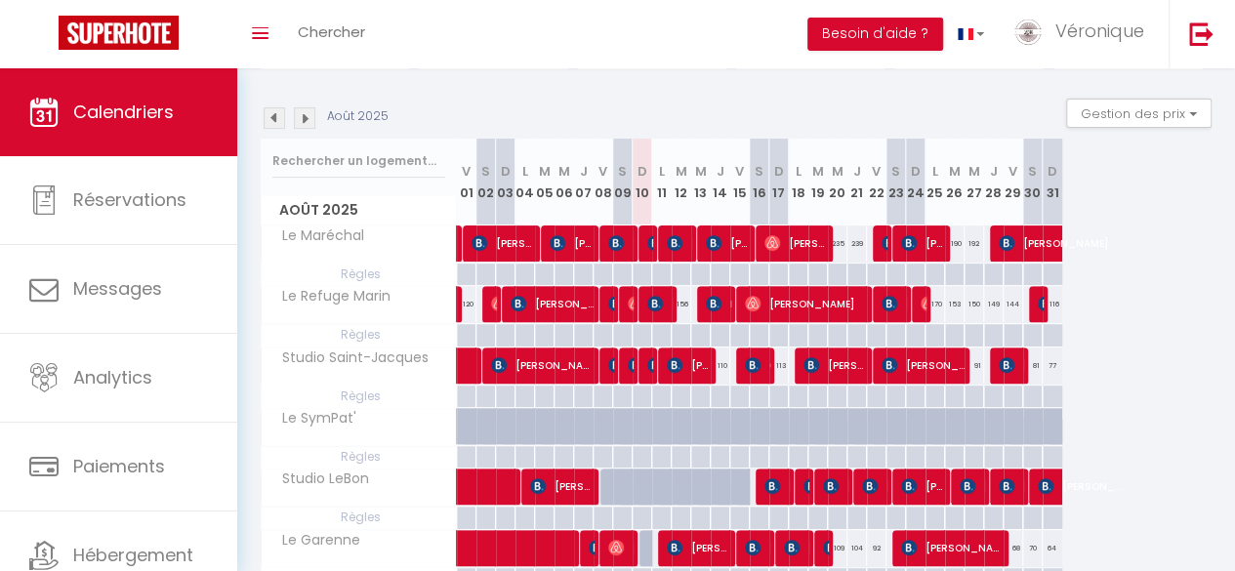
scroll to position [143, 0]
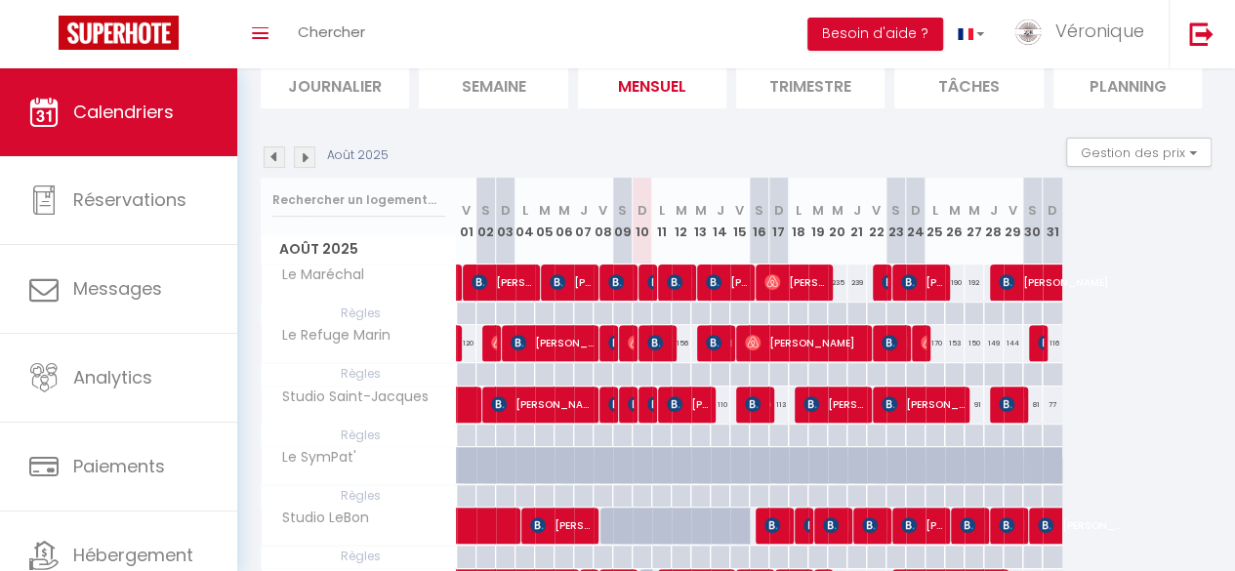
click at [307, 159] on img at bounding box center [304, 156] width 21 height 21
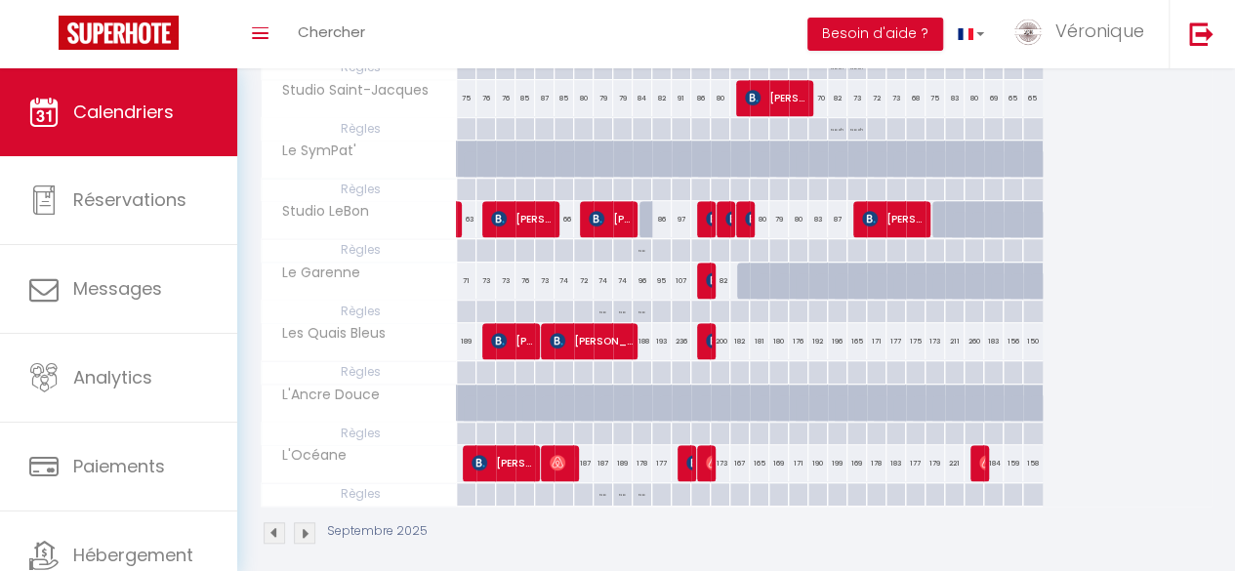
scroll to position [469, 0]
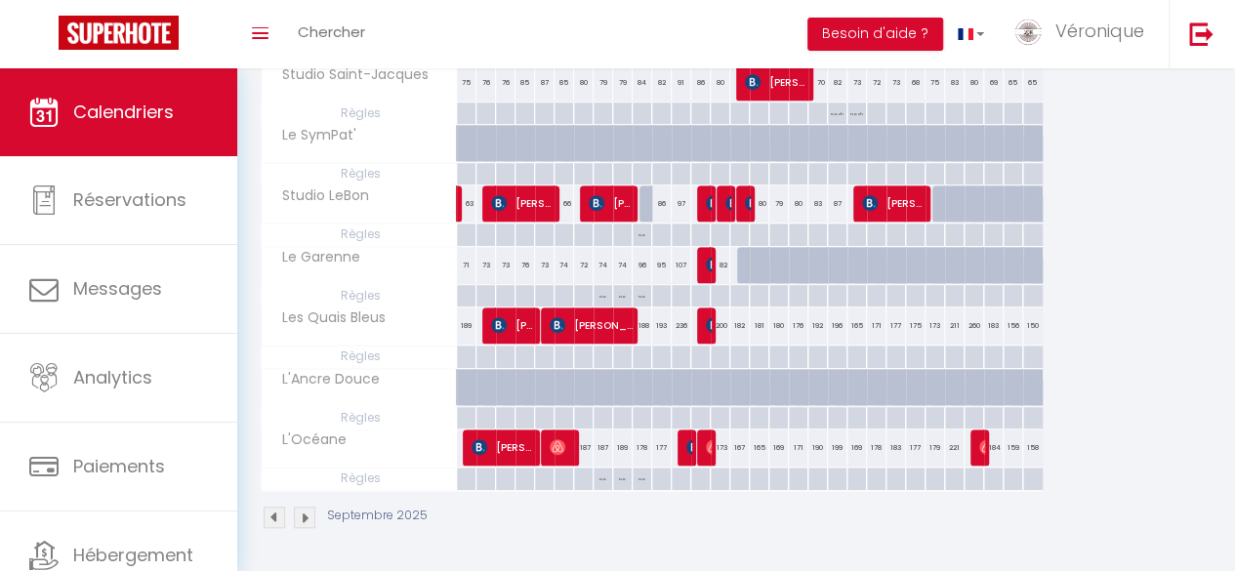
click at [625, 497] on div "Septembre 2025" at bounding box center [736, 520] width 951 height 58
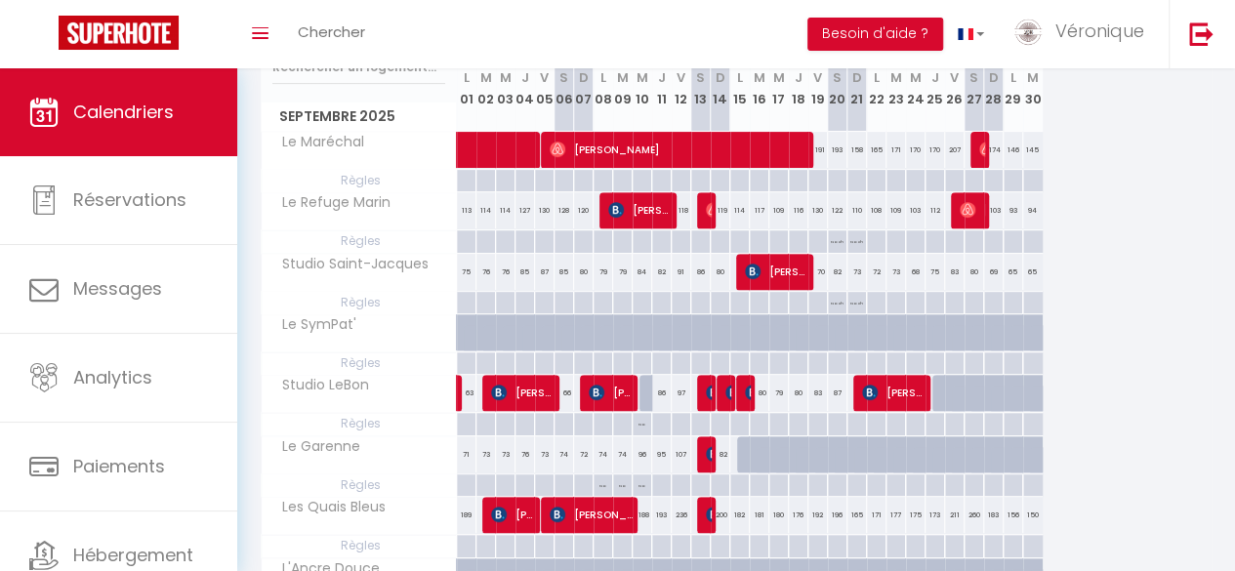
scroll to position [273, 0]
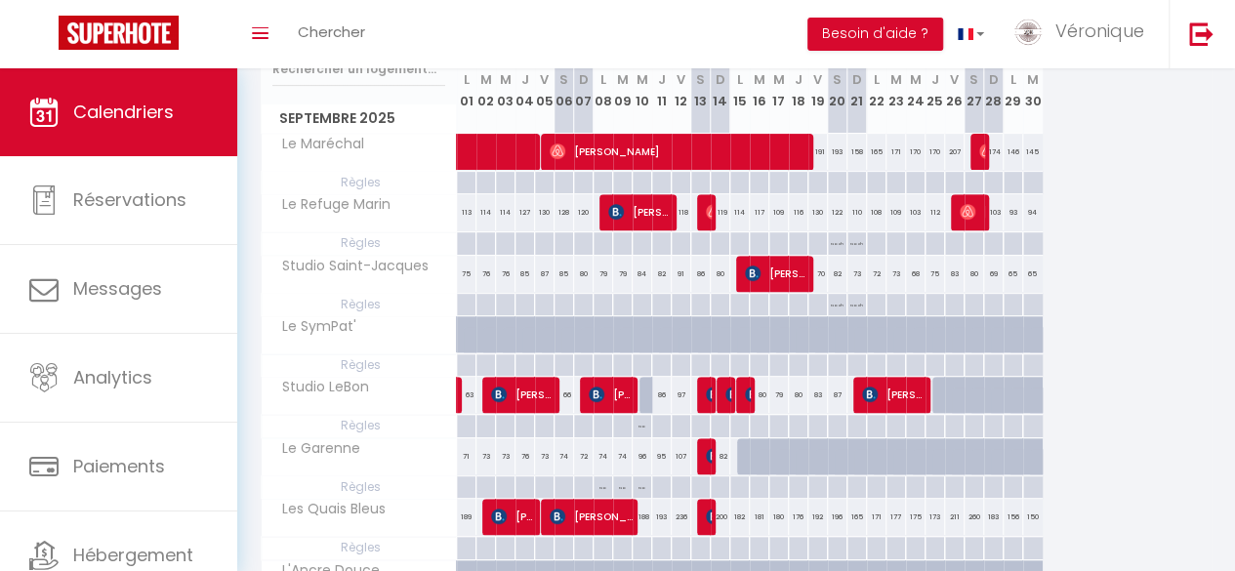
click at [597, 488] on p "No Checkout" at bounding box center [604, 493] width 20 height 34
type input "Lun 08 Septembre 2025"
type input "[DATE]"
select select "2"
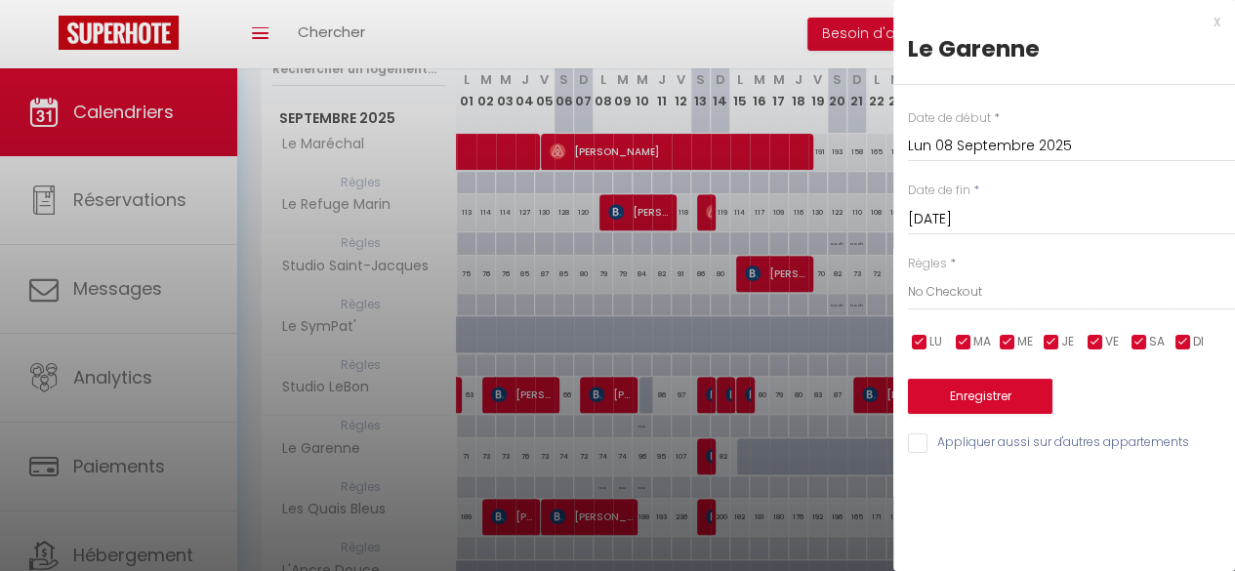
click at [619, 483] on div at bounding box center [617, 285] width 1235 height 571
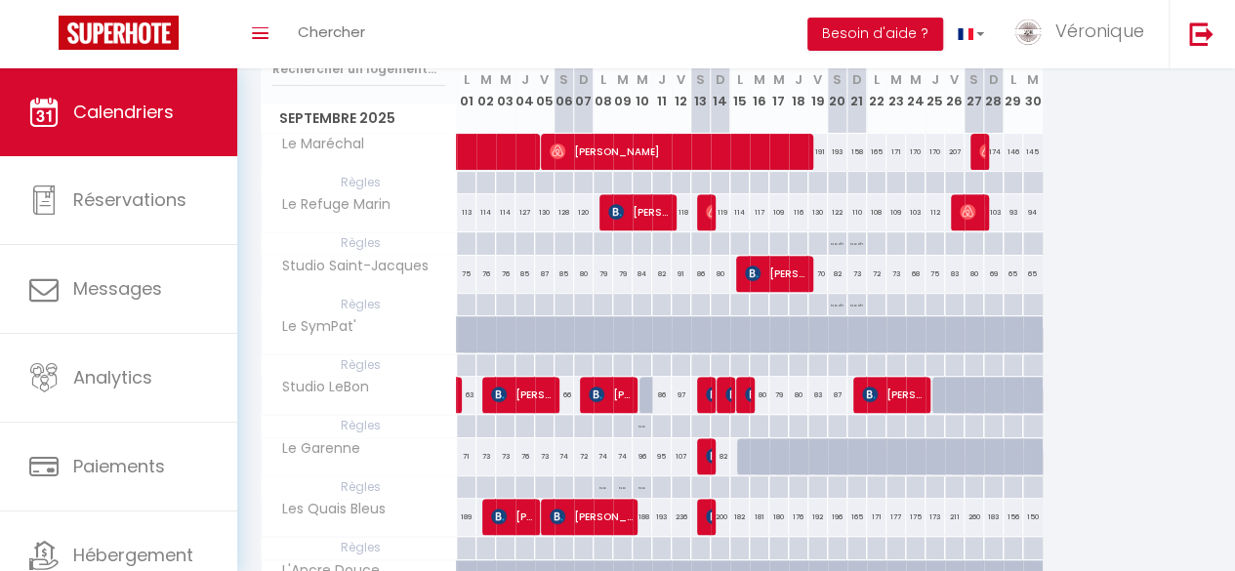
click at [623, 487] on p "No Checkout" at bounding box center [623, 493] width 20 height 34
type input "[DATE]"
type input "Mer 10 Septembre 2025"
select select "2"
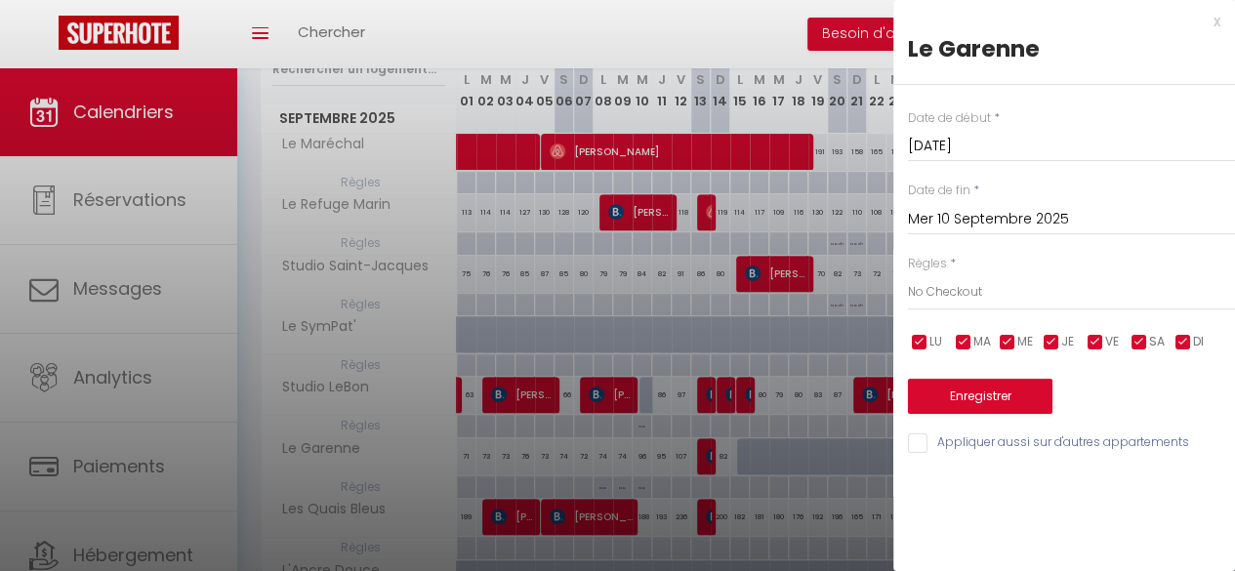
click at [623, 487] on div at bounding box center [617, 285] width 1235 height 571
type input "undefined aN undefined NaN"
click at [623, 487] on div at bounding box center [617, 285] width 1235 height 571
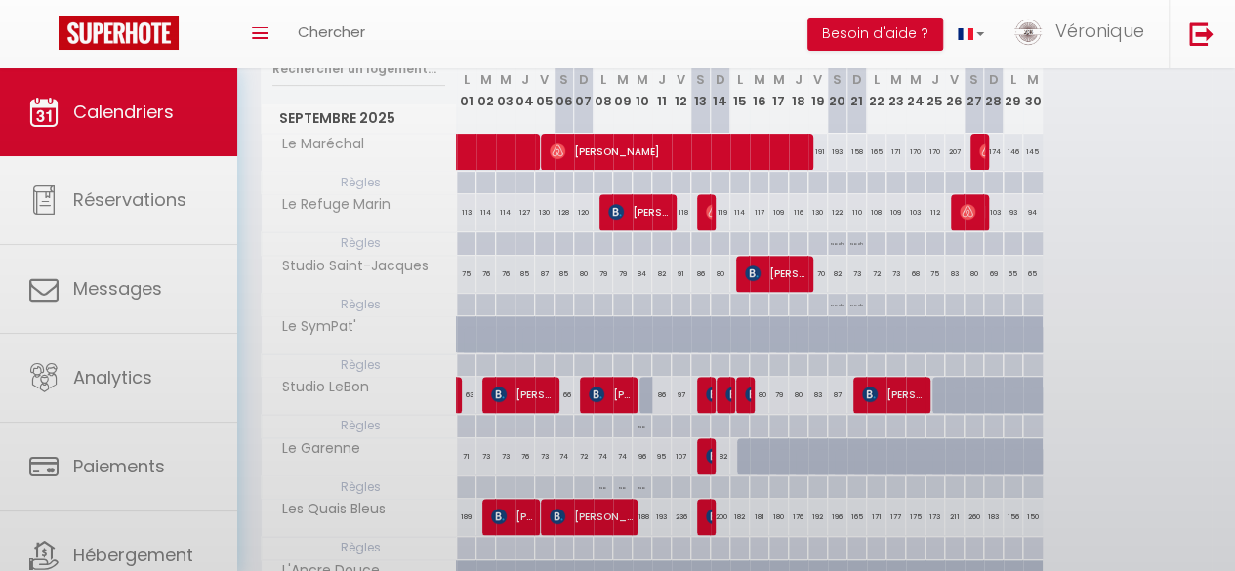
click at [623, 487] on div at bounding box center [617, 285] width 1235 height 571
select select
click at [623, 487] on body "Questions et aide sur la MIGRATION - [GEOGRAPHIC_DATA] ouverte de 13 à 14h puis…" at bounding box center [617, 278] width 1235 height 967
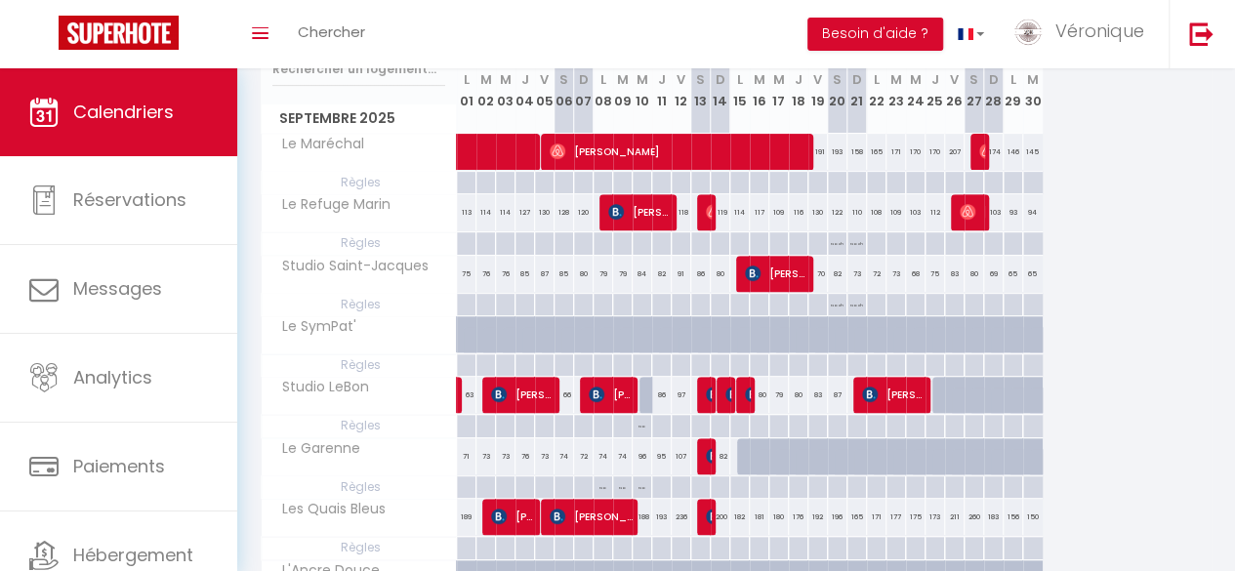
drag, startPoint x: 623, startPoint y: 487, endPoint x: 643, endPoint y: 485, distance: 20.6
click at [643, 485] on tr "Règles No Checkout No Checkout No Checkout" at bounding box center [652, 486] width 781 height 22
click at [643, 485] on p "No Checkout" at bounding box center [643, 493] width 20 height 34
type input "Mer 10 Septembre 2025"
type input "Jeu 11 Septembre 2025"
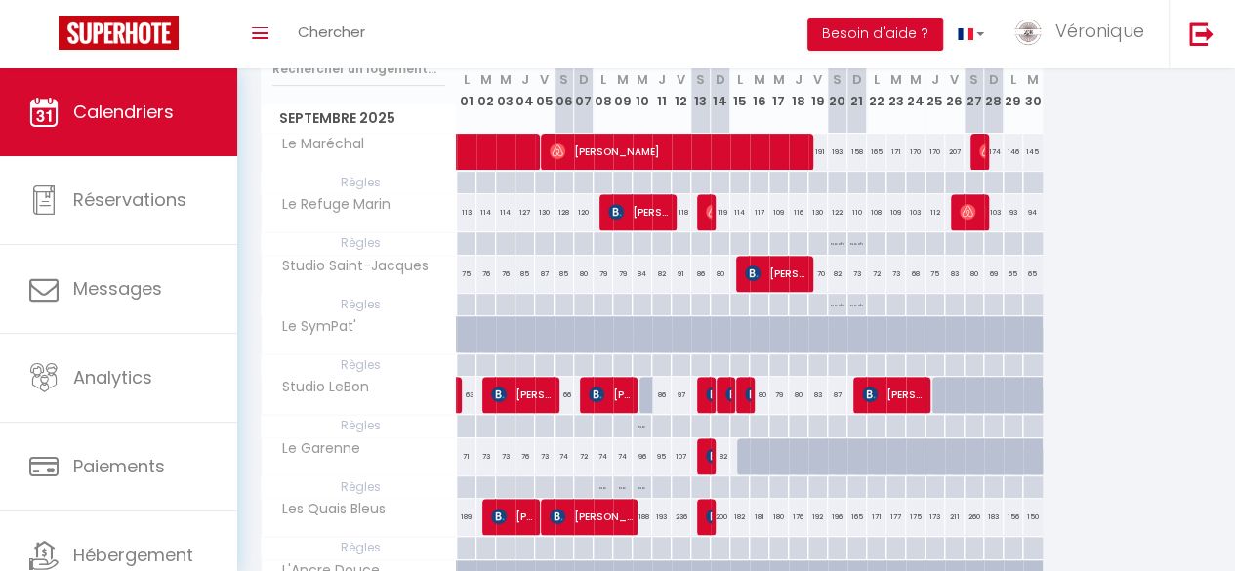
select select "2"
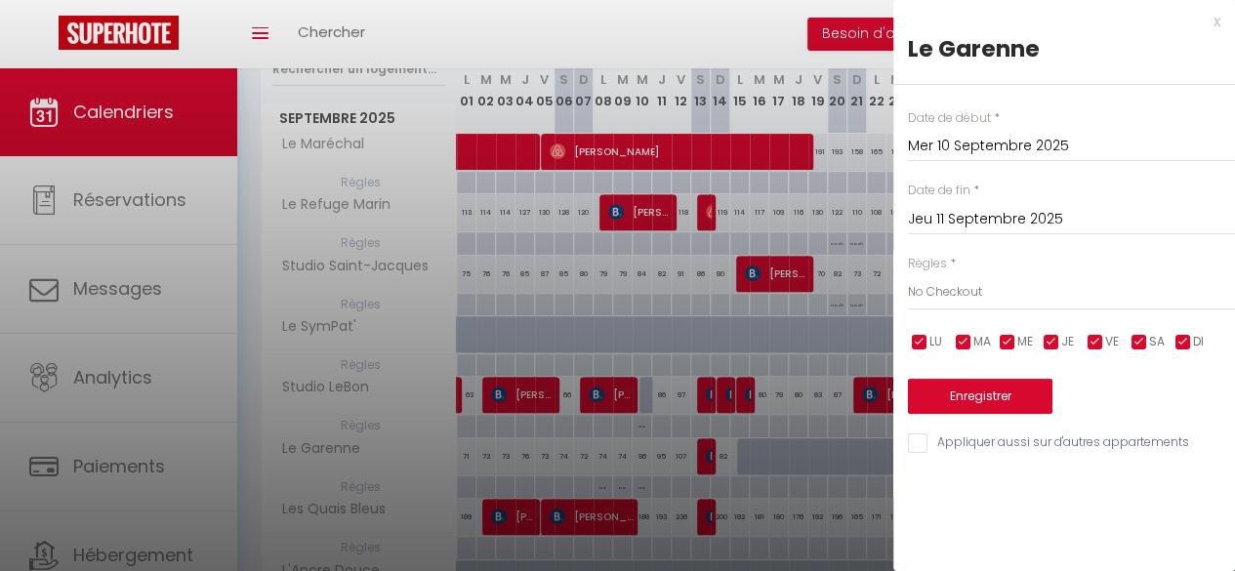
click at [787, 553] on div at bounding box center [617, 285] width 1235 height 571
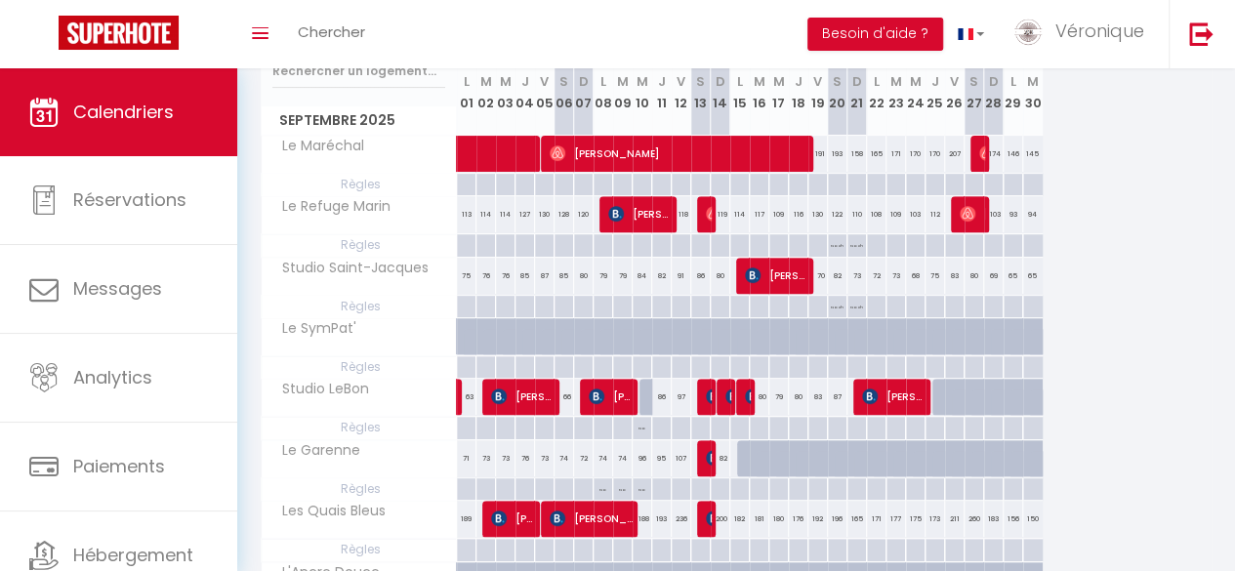
scroll to position [234, 0]
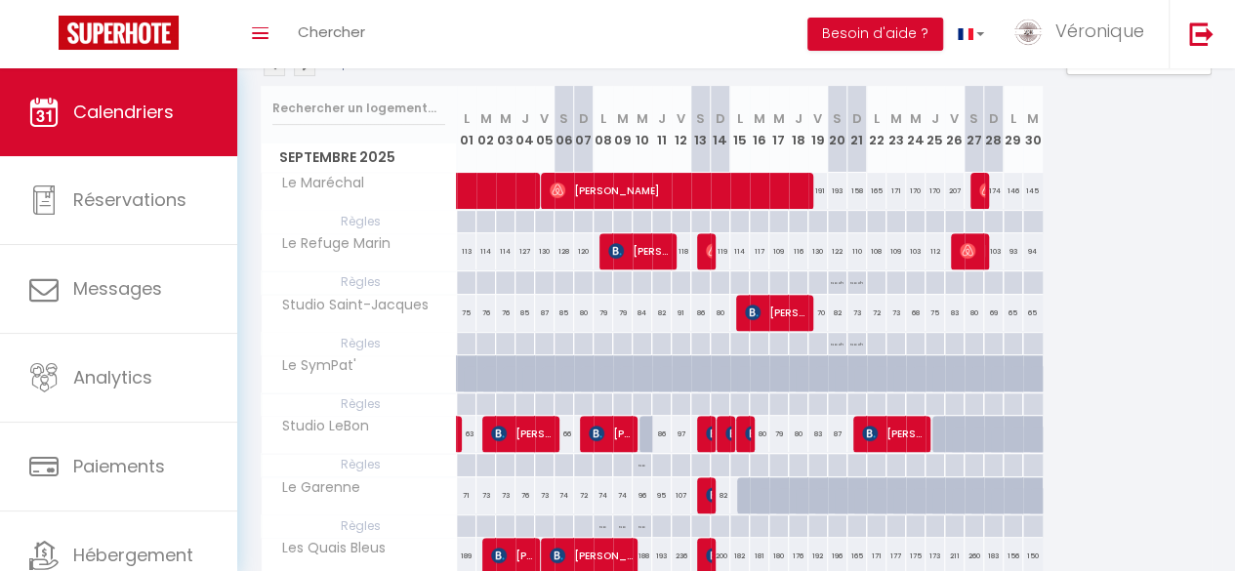
click at [647, 427] on div at bounding box center [649, 434] width 20 height 37
type input "83"
type input "Mer 10 Septembre 2025"
type input "Jeu 11 Septembre 2025"
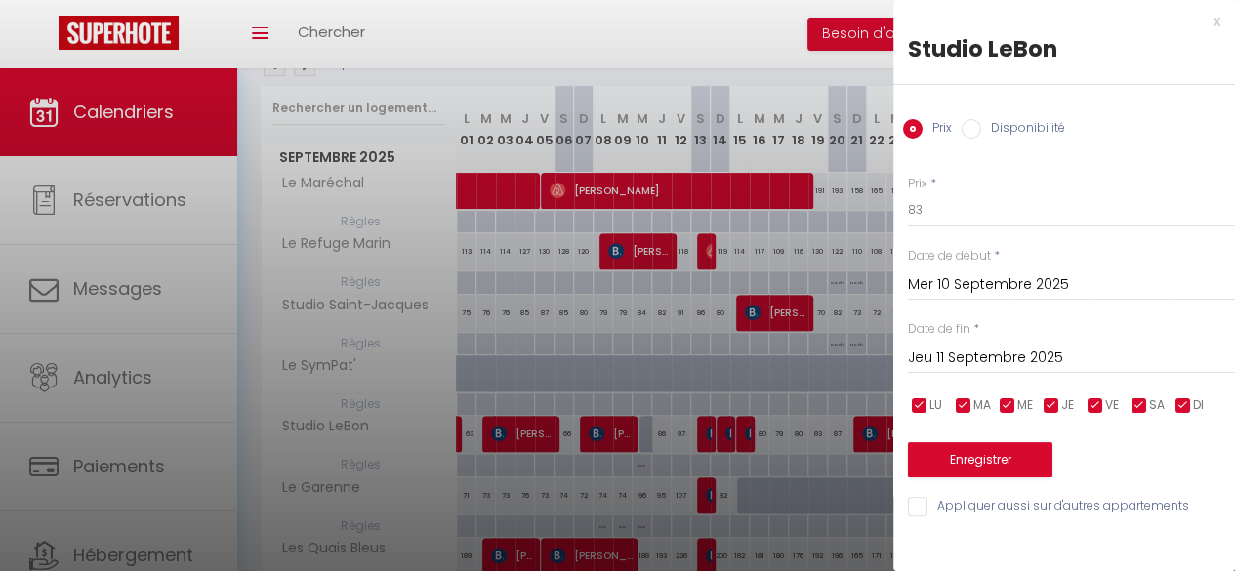
click at [973, 128] on input "Disponibilité" at bounding box center [972, 129] width 20 height 20
radio input "true"
radio input "false"
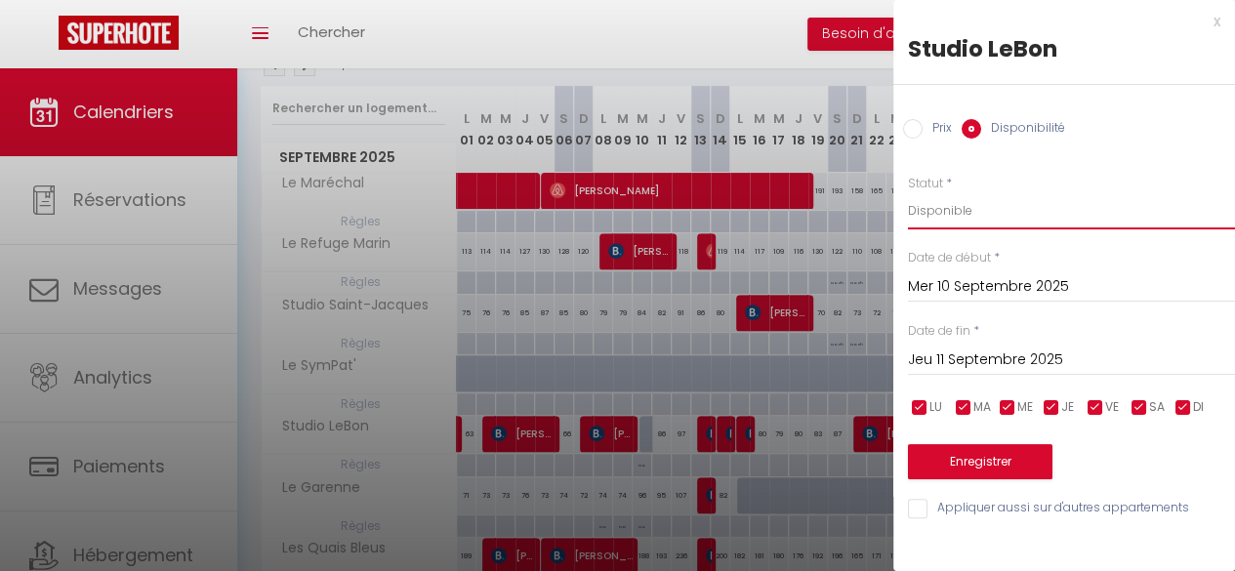
click at [1021, 215] on select "Disponible Indisponible" at bounding box center [1071, 210] width 327 height 37
click at [908, 192] on select "Disponible Indisponible" at bounding box center [1071, 210] width 327 height 37
click at [646, 432] on div at bounding box center [617, 285] width 1235 height 571
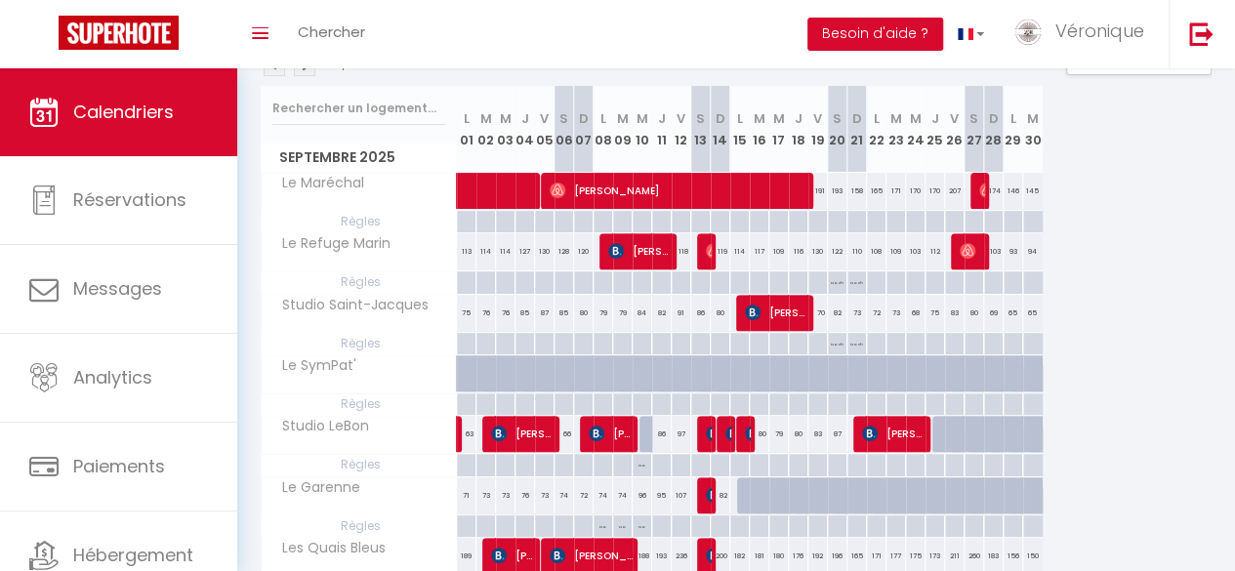
click at [640, 444] on div at bounding box center [649, 434] width 20 height 37
select select "1"
type input "Mer 10 Septembre 2025"
type input "Jeu 11 Septembre 2025"
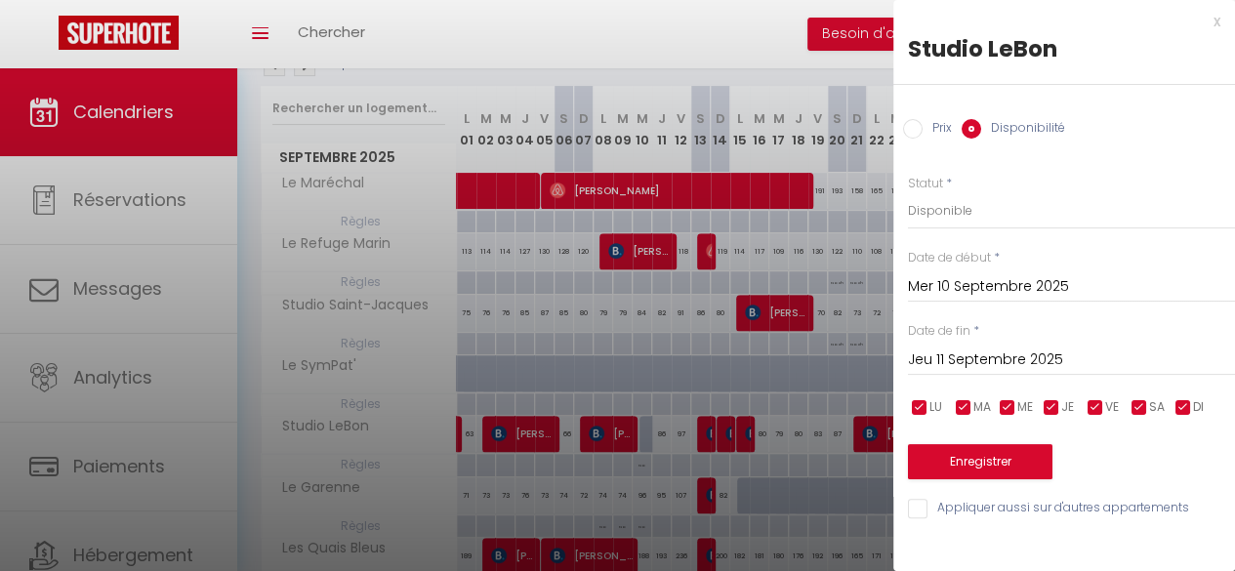
click at [650, 431] on div at bounding box center [617, 285] width 1235 height 571
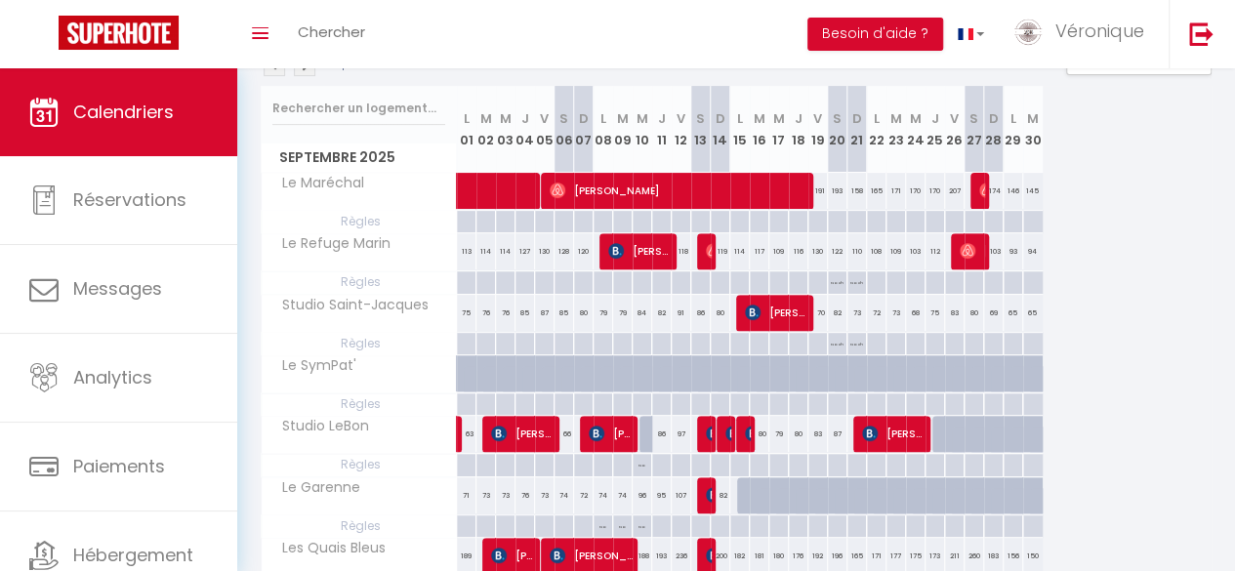
click at [644, 427] on div at bounding box center [649, 434] width 20 height 37
select select "1"
type input "Mer 10 Septembre 2025"
type input "Jeu 11 Septembre 2025"
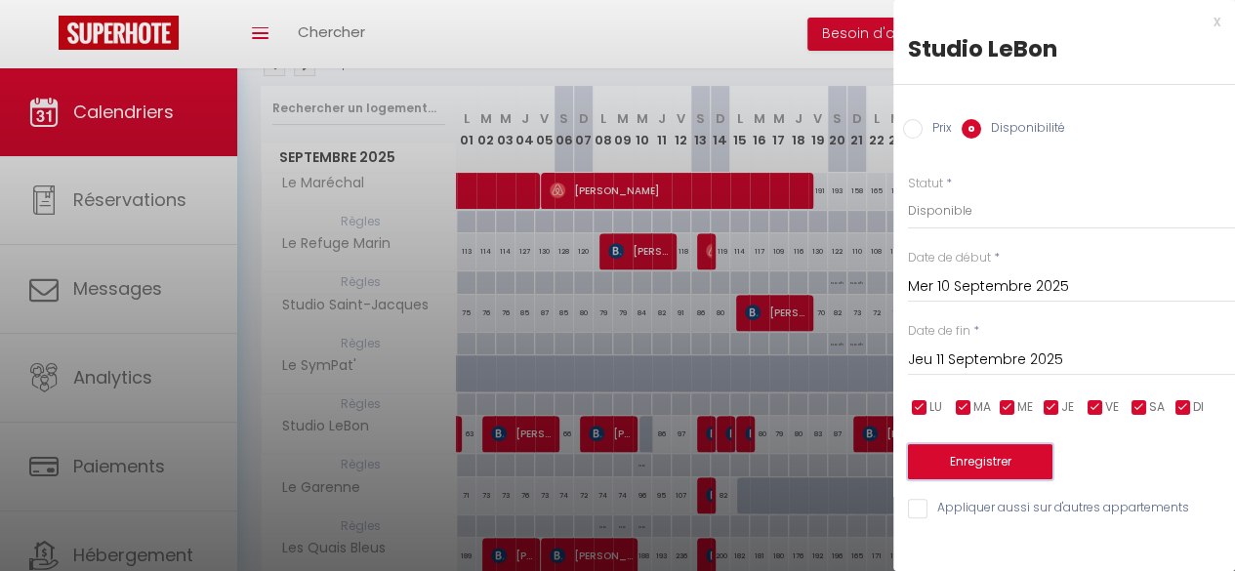
click at [975, 457] on button "Enregistrer" at bounding box center [980, 461] width 144 height 35
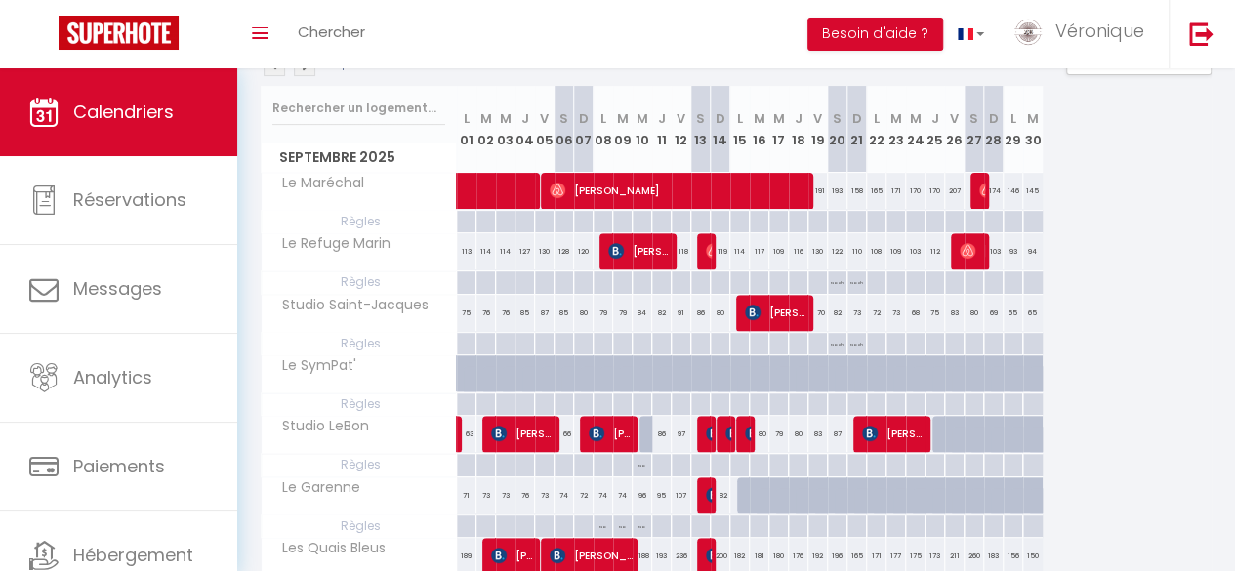
click at [599, 526] on p "No Checkout" at bounding box center [604, 532] width 20 height 34
type input "Lun 08 Septembre 2025"
type input "[DATE]"
select select "2"
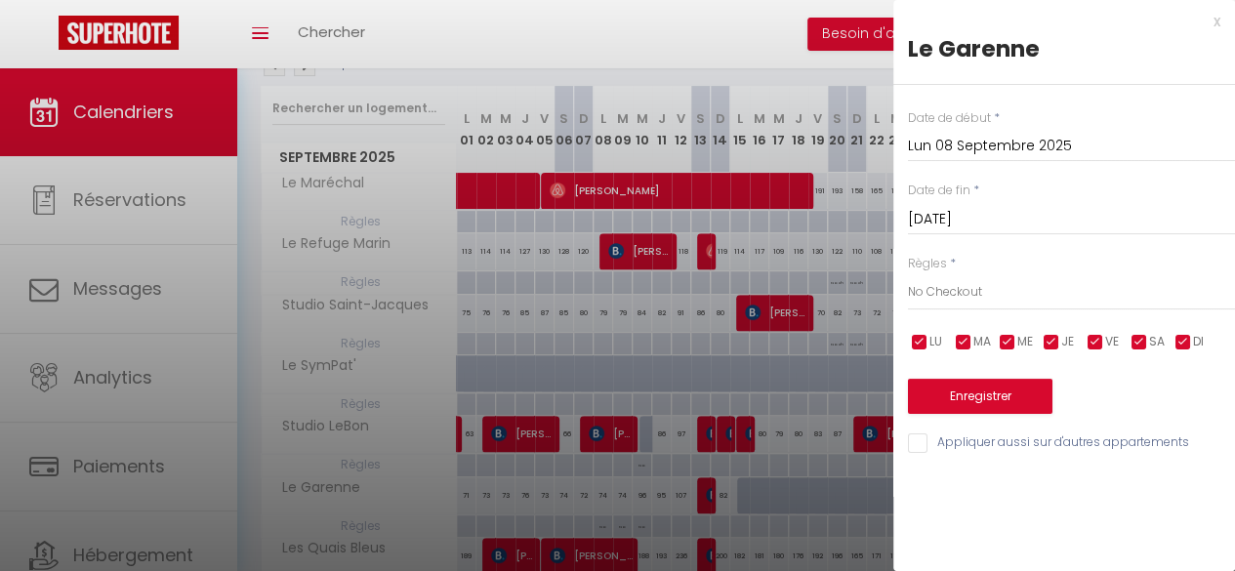
click at [624, 520] on div at bounding box center [617, 285] width 1235 height 571
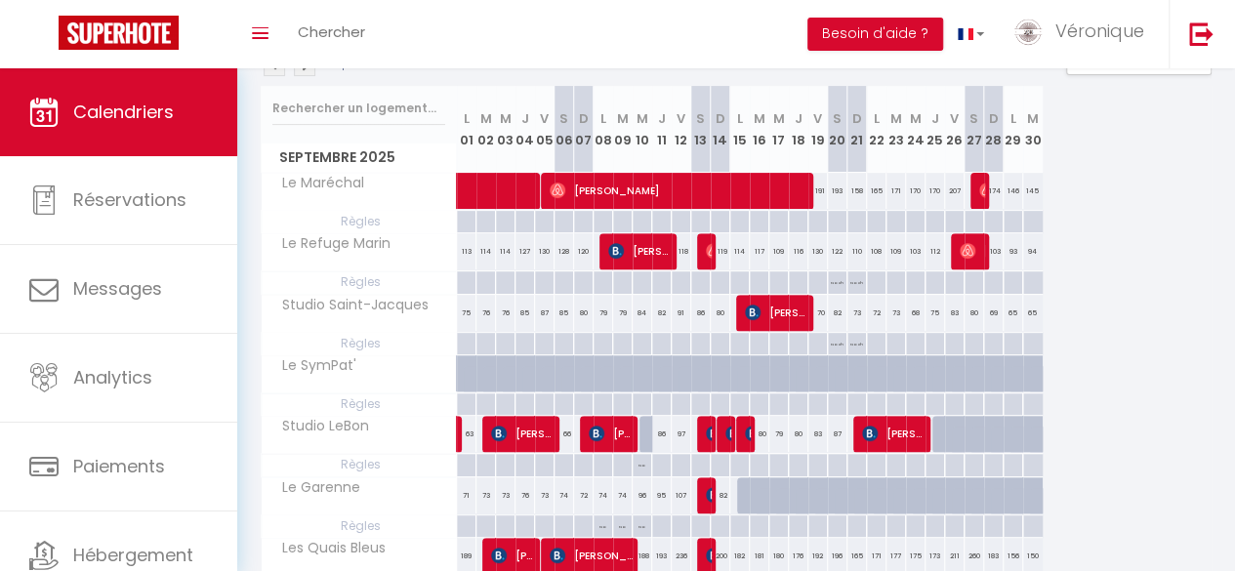
click at [624, 520] on p "No Checkout" at bounding box center [623, 532] width 20 height 34
type input "[DATE]"
type input "Mer 10 Septembre 2025"
select select "2"
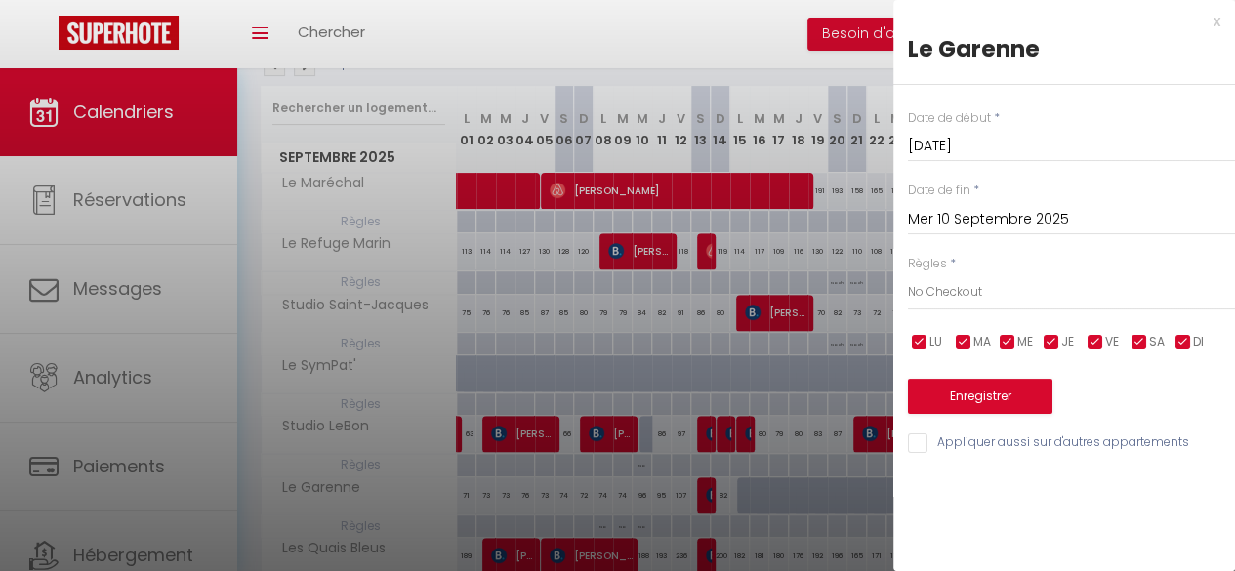
click at [642, 524] on div at bounding box center [617, 285] width 1235 height 571
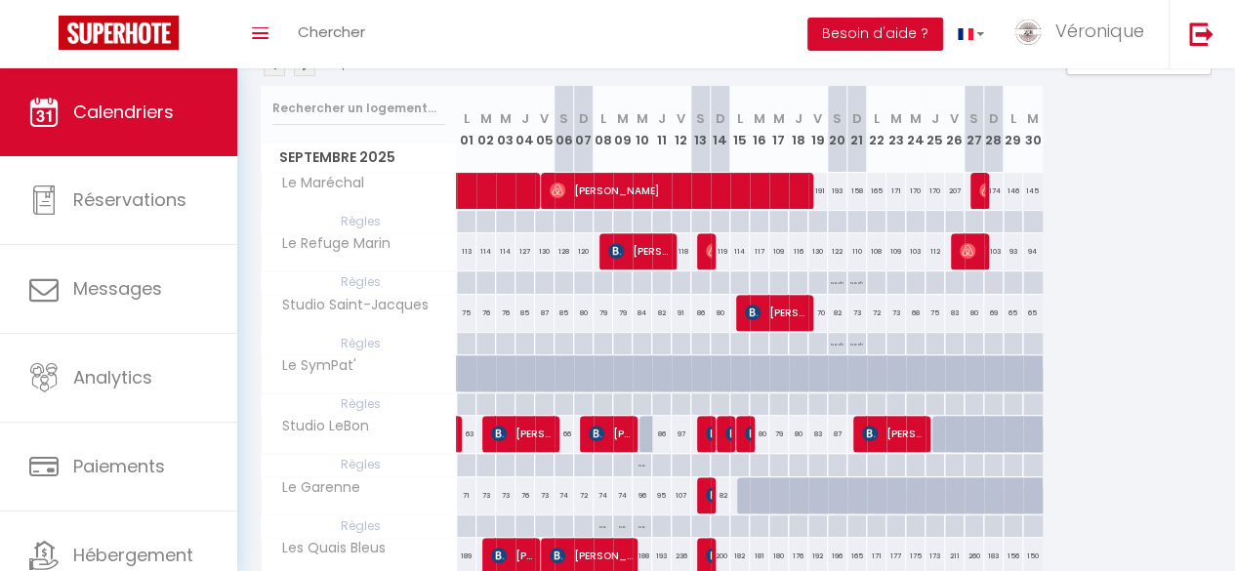
click at [642, 524] on p "No Checkout" at bounding box center [643, 532] width 20 height 34
type input "Mer 10 Septembre 2025"
type input "Jeu 11 Septembre 2025"
select select "2"
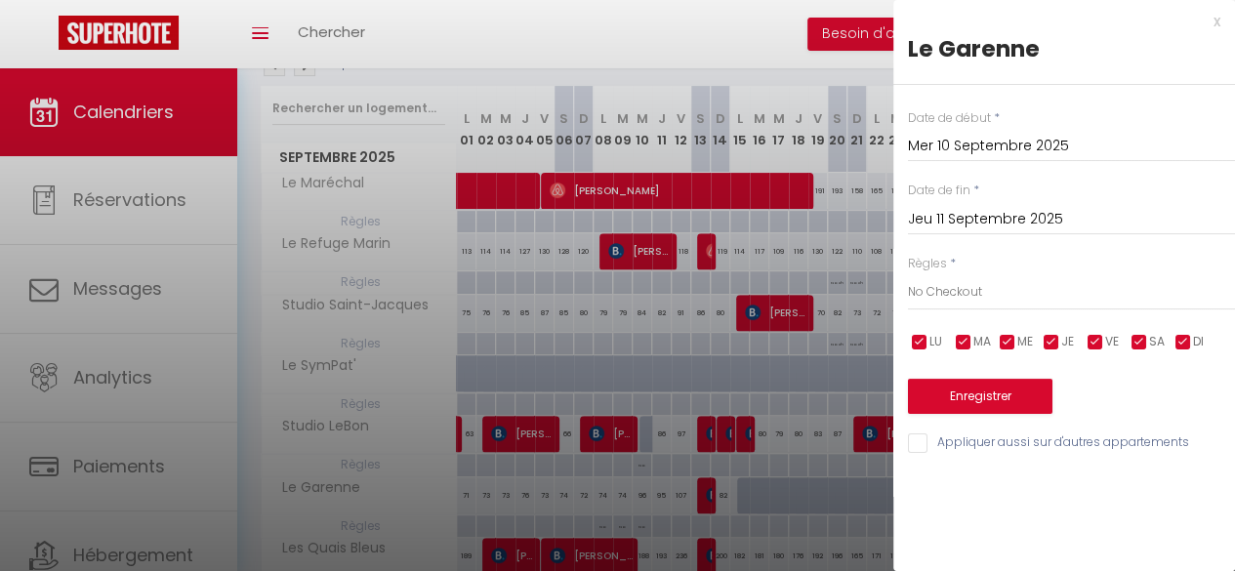
click at [1212, 20] on div "x" at bounding box center [1056, 21] width 327 height 23
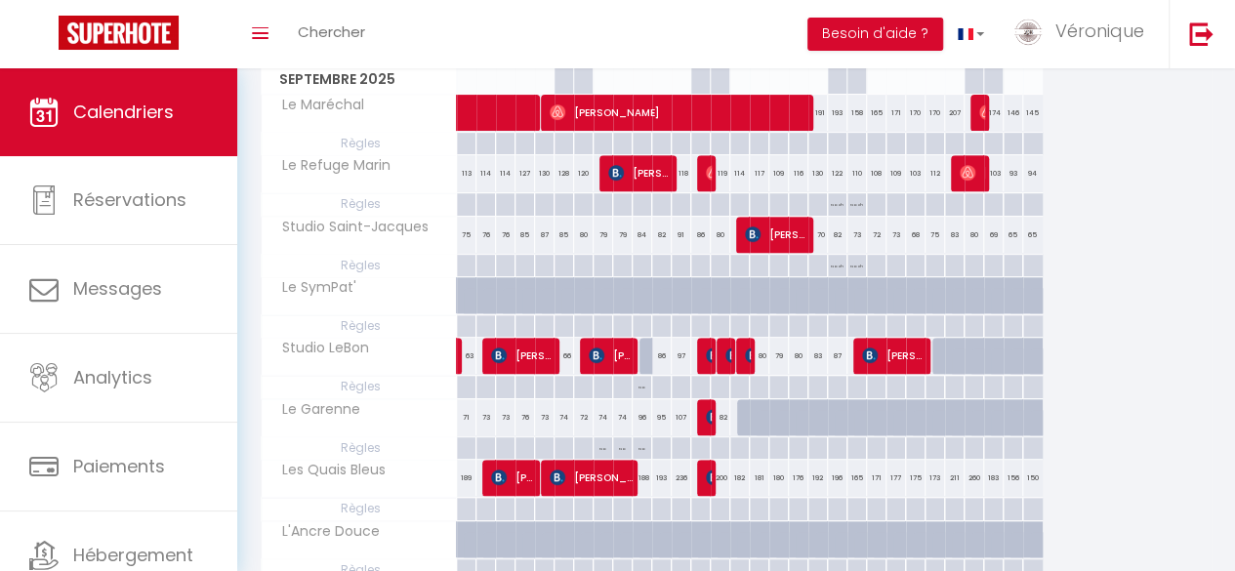
scroll to position [273, 0]
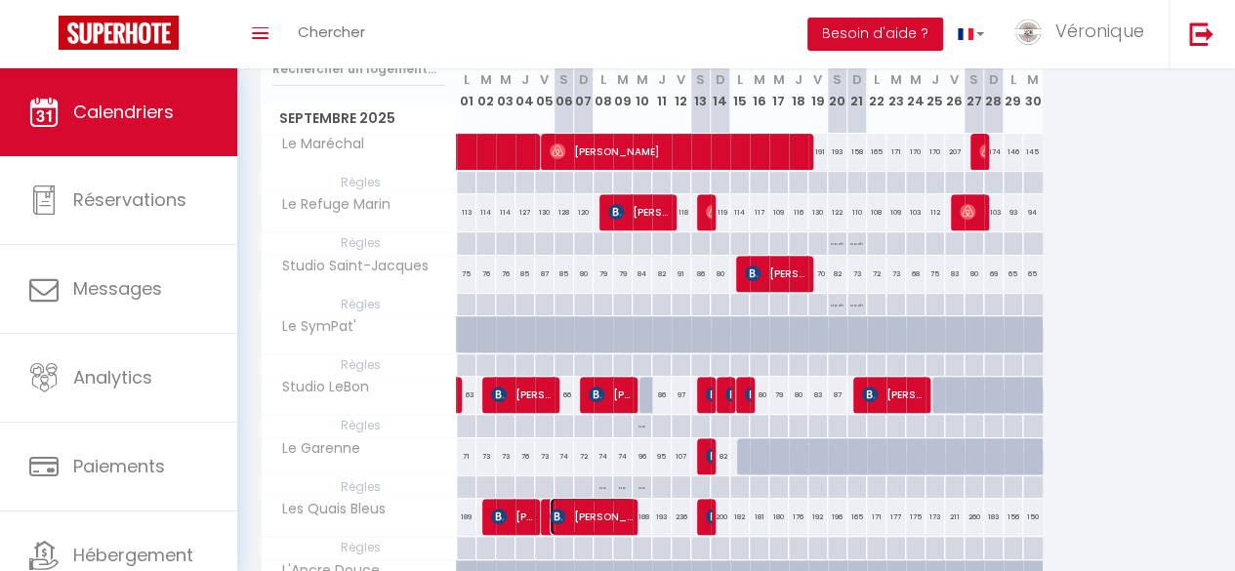
click at [587, 509] on span "[PERSON_NAME]" at bounding box center [592, 516] width 85 height 37
select select "OK"
select select "KO"
select select "0"
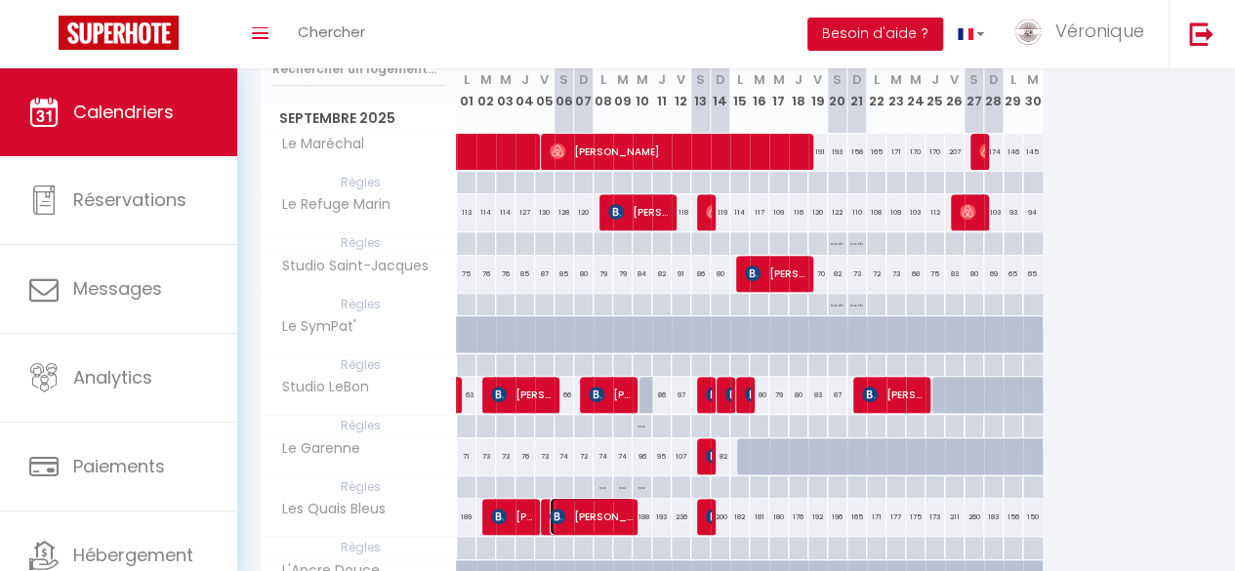
select select "1"
select select
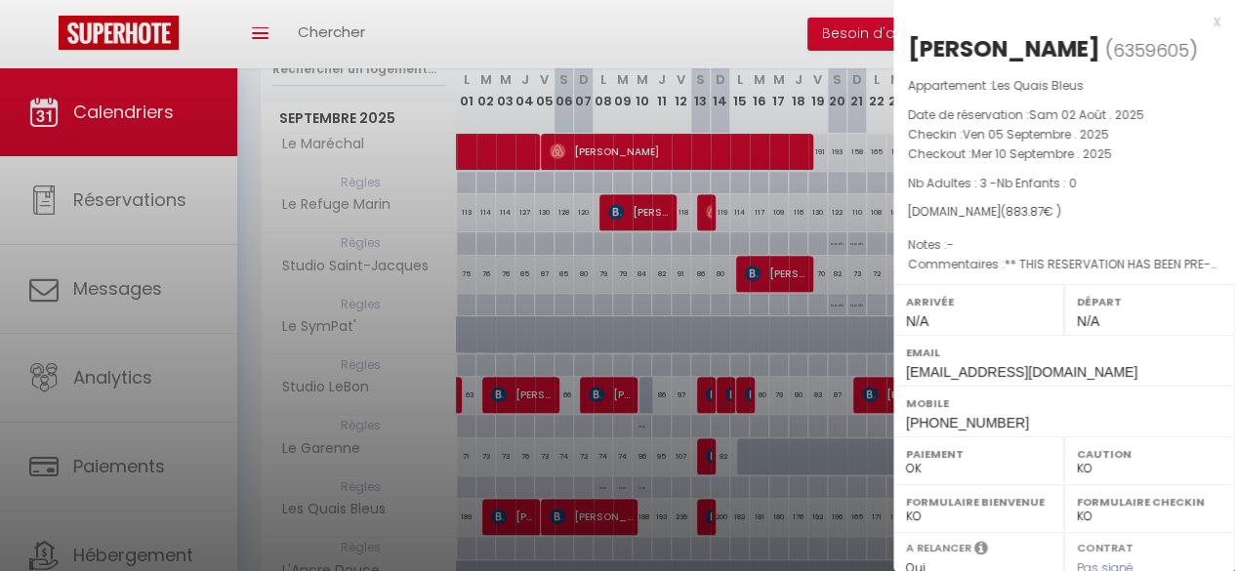
click at [642, 538] on div at bounding box center [617, 285] width 1235 height 571
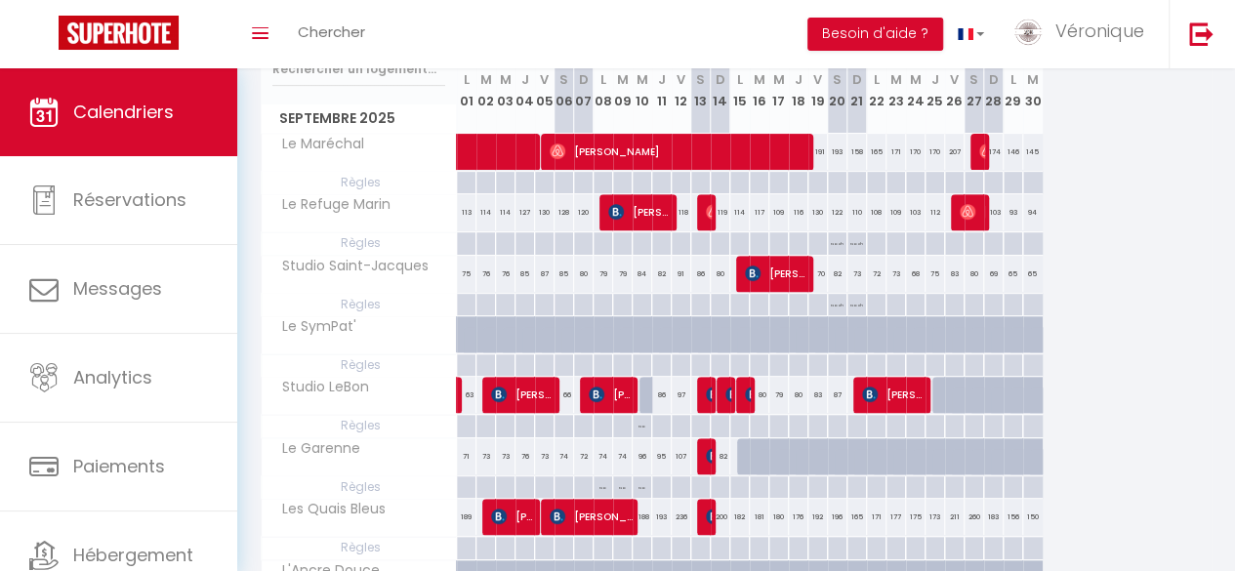
click at [640, 549] on div at bounding box center [642, 548] width 20 height 22
type input "Mer 10 Septembre 2025"
type input "Jeu 11 Septembre 2025"
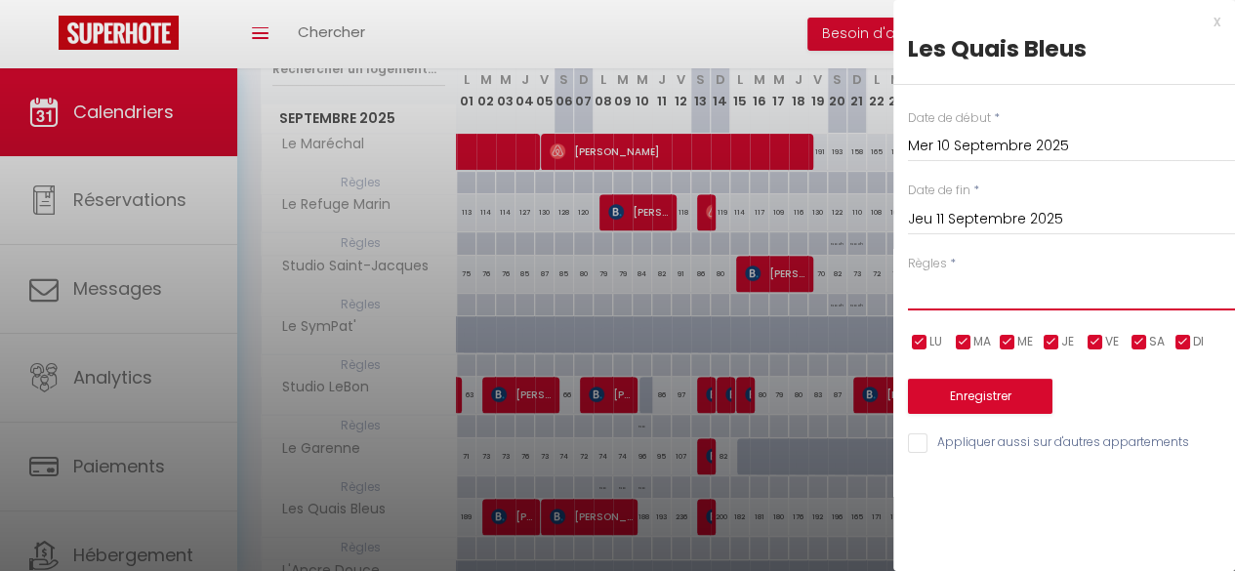
click at [996, 296] on select "Aucun No Checkin No Checkout Pas d'arrivée / Pas de départ" at bounding box center [1071, 291] width 327 height 37
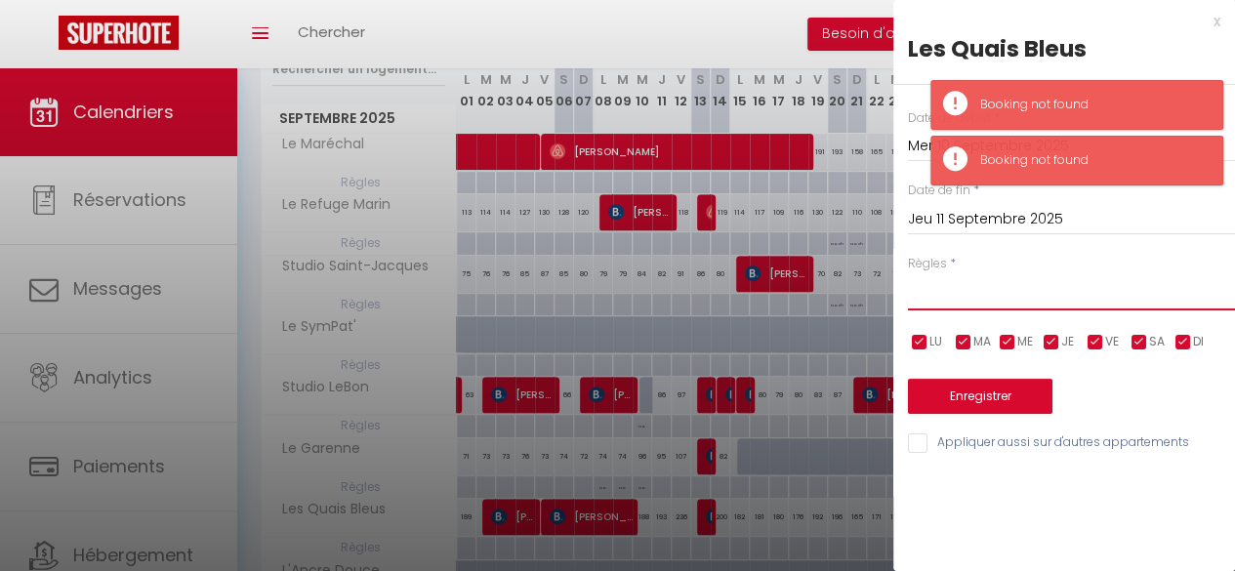
select select "1"
click at [908, 273] on select "Aucun No Checkin No Checkout Pas d'arrivée / Pas de départ" at bounding box center [1071, 291] width 327 height 37
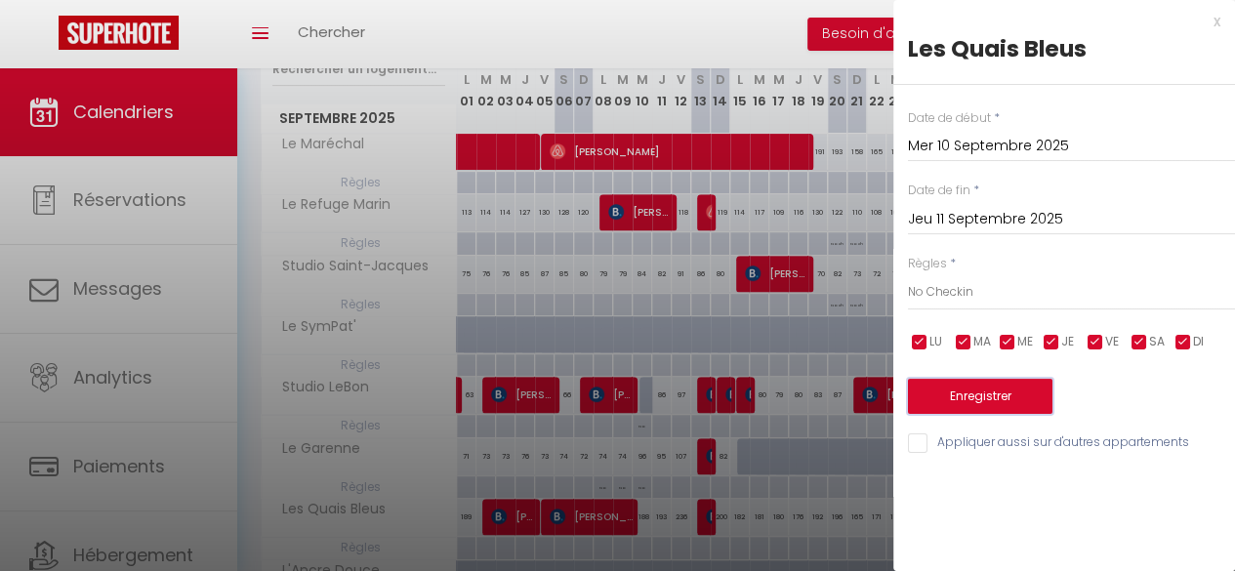
click at [984, 402] on button "Enregistrer" at bounding box center [980, 396] width 144 height 35
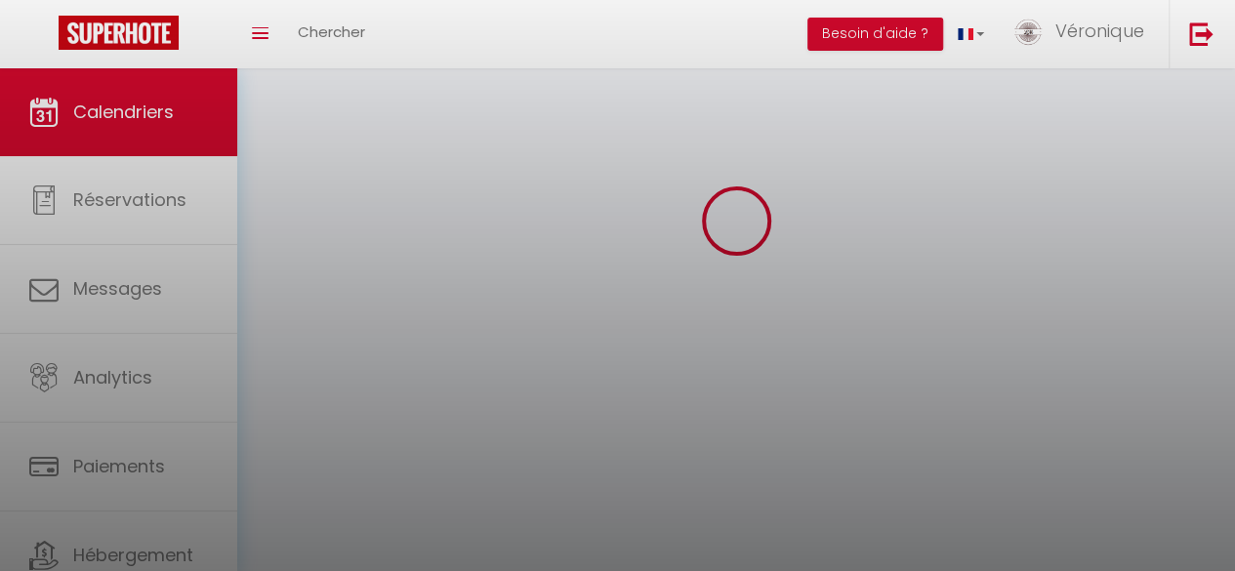
scroll to position [68, 0]
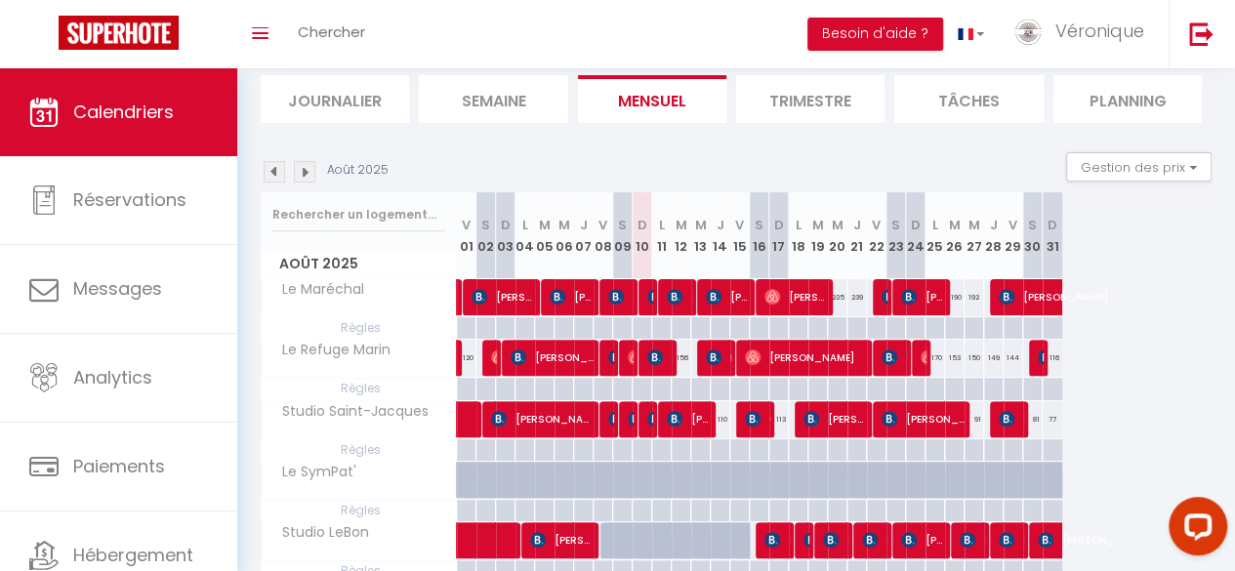
scroll to position [121, 0]
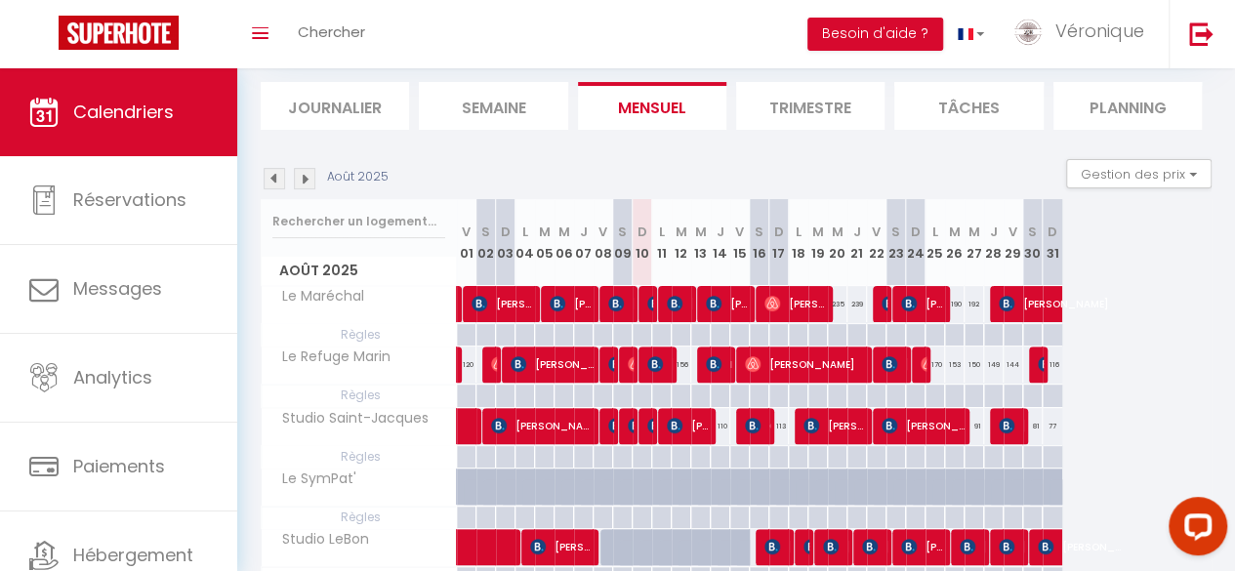
click at [303, 175] on img at bounding box center [304, 178] width 21 height 21
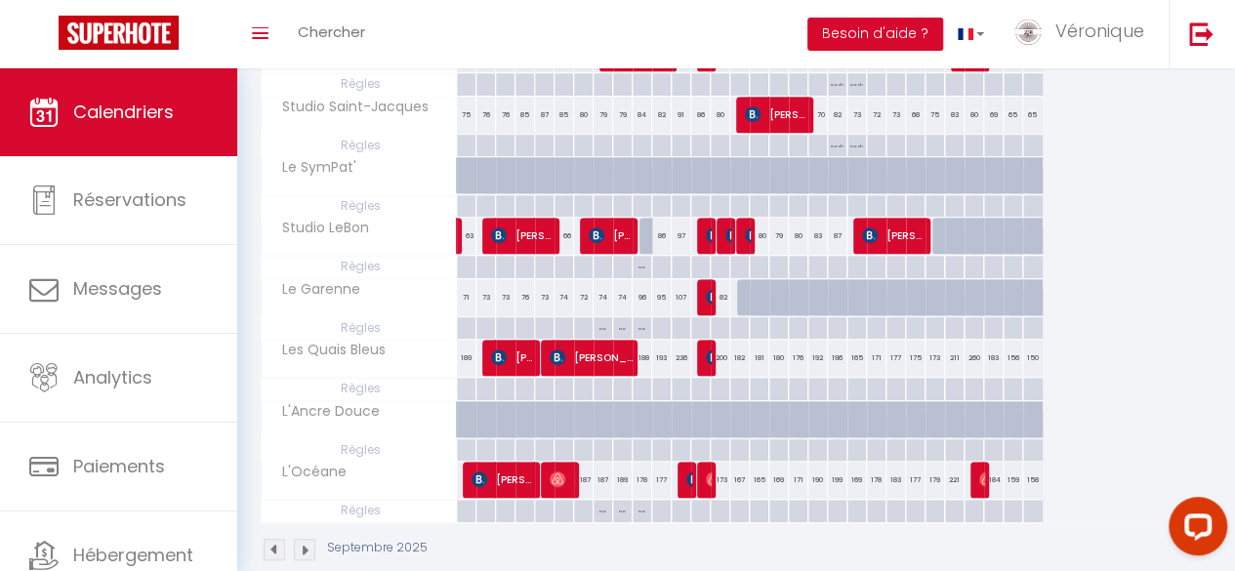
scroll to position [433, 0]
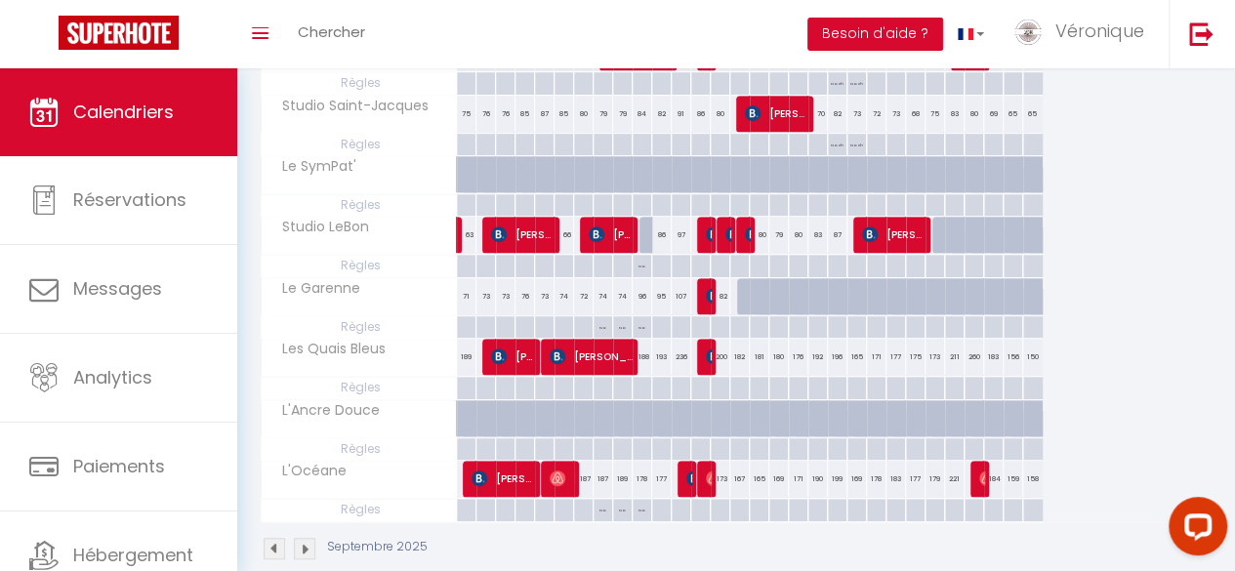
click at [638, 355] on div "188" at bounding box center [643, 357] width 20 height 36
type input "188"
type input "Mer 10 Septembre 2025"
type input "Jeu 11 Septembre 2025"
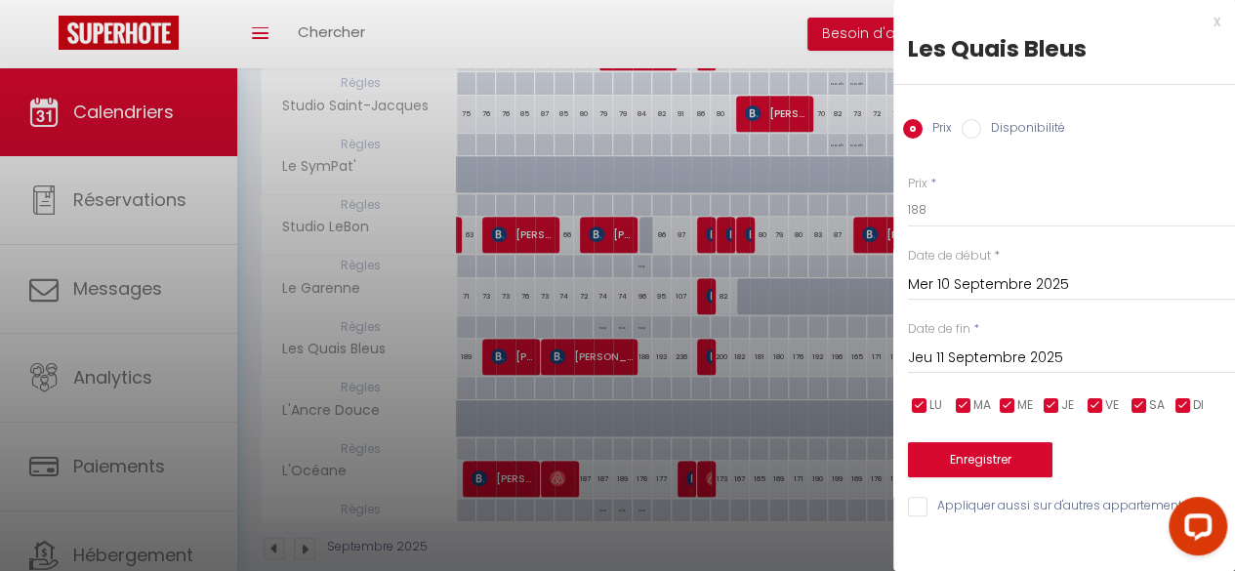
click at [644, 385] on div at bounding box center [617, 285] width 1235 height 571
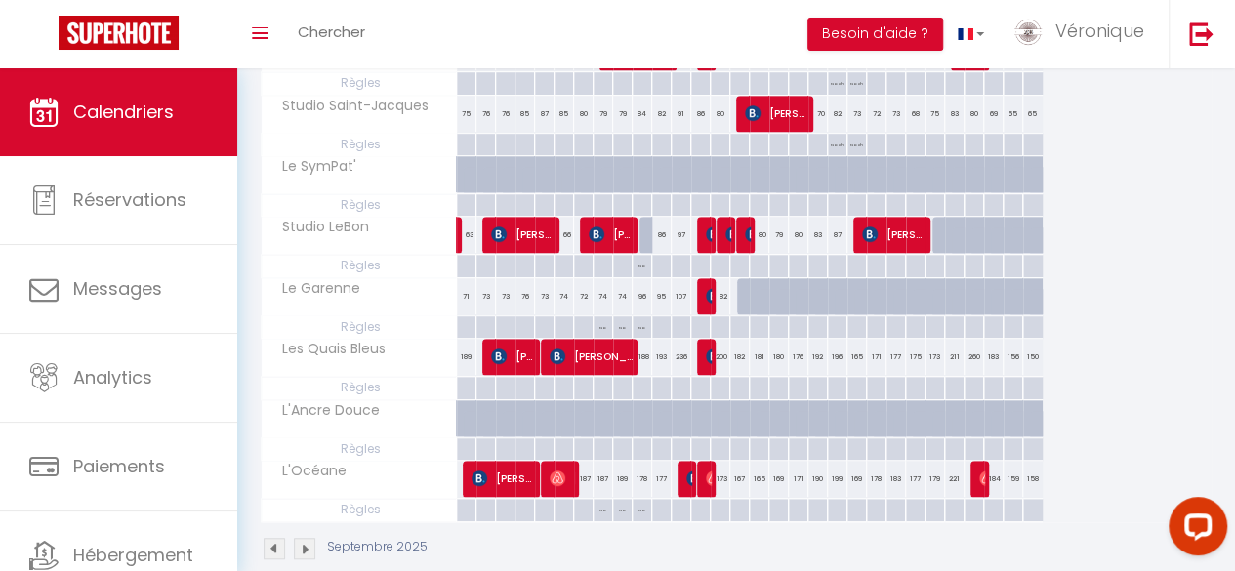
click at [640, 388] on div at bounding box center [642, 388] width 20 height 22
type input "Mer 10 Septembre 2025"
type input "Jeu 11 Septembre 2025"
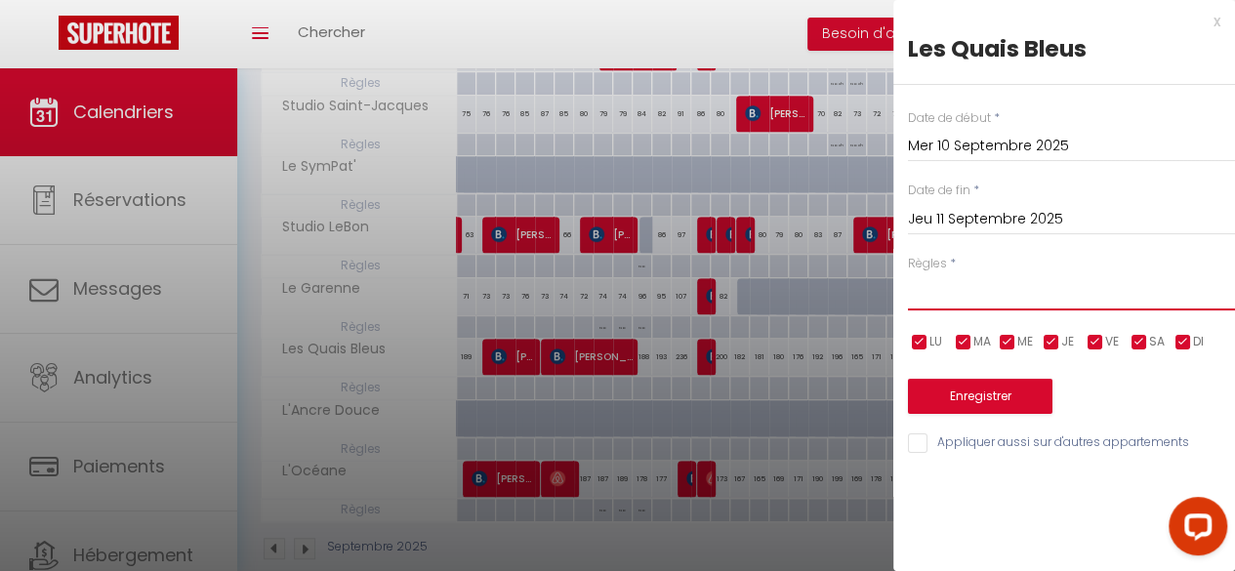
click at [974, 296] on select "Aucun No Checkin No Checkout Pas d'arrivée / Pas de départ" at bounding box center [1071, 291] width 327 height 37
select select "1"
click at [908, 273] on select "Aucun No Checkin No Checkout Pas d'arrivée / Pas de départ" at bounding box center [1071, 291] width 327 height 37
click at [954, 400] on button "Enregistrer" at bounding box center [980, 396] width 144 height 35
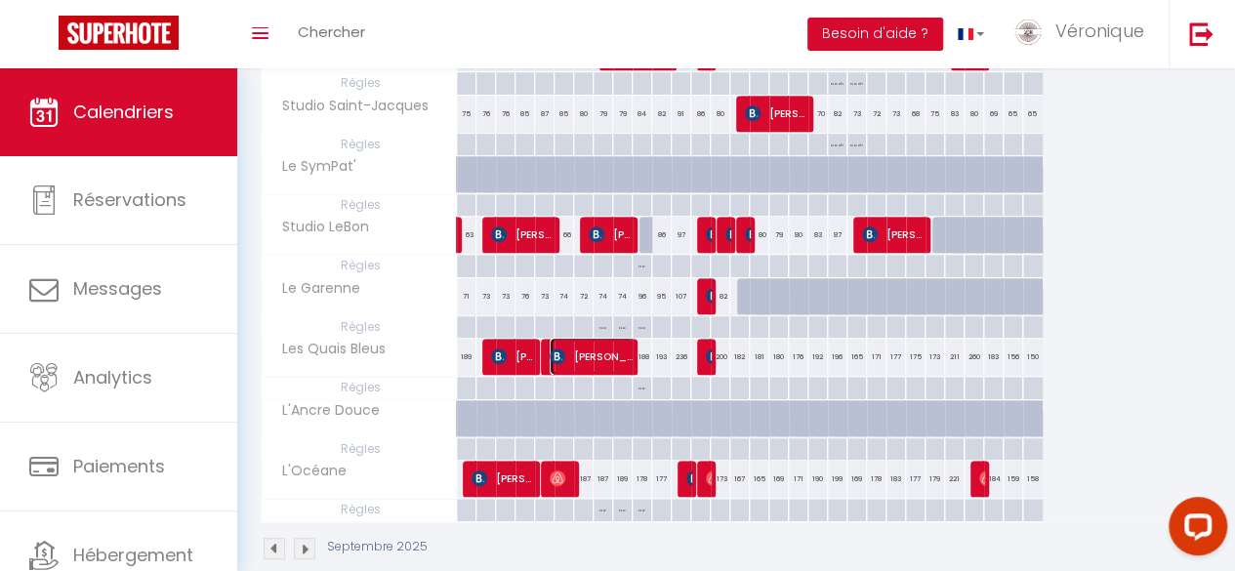
click at [594, 361] on span "[PERSON_NAME]" at bounding box center [592, 356] width 85 height 37
select select "OK"
select select "KO"
select select "0"
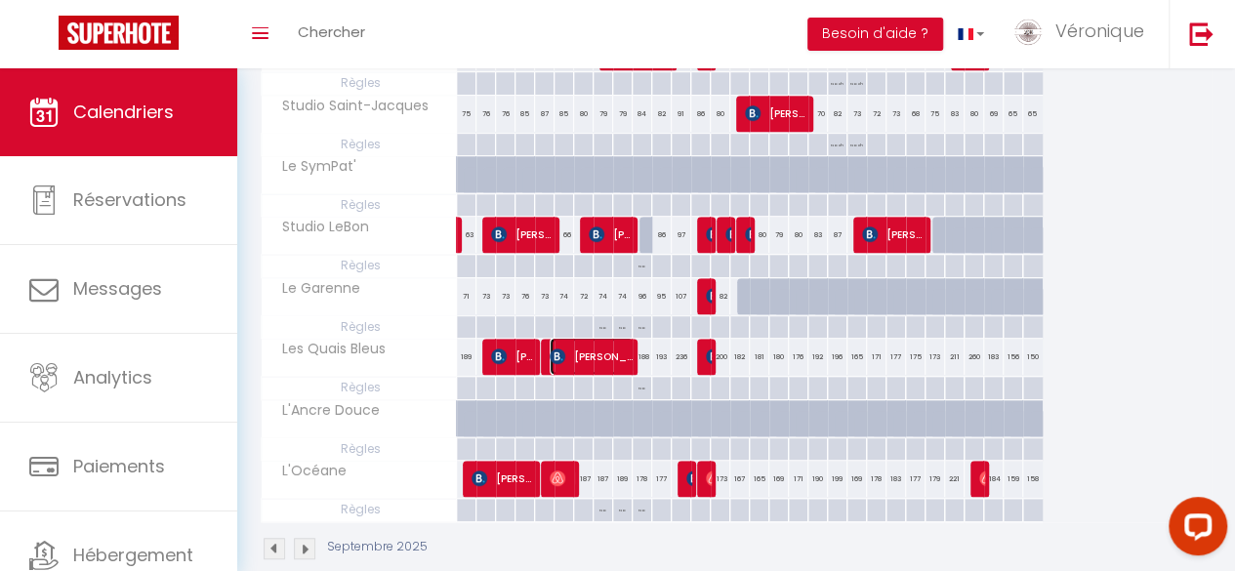
select select "1"
select select
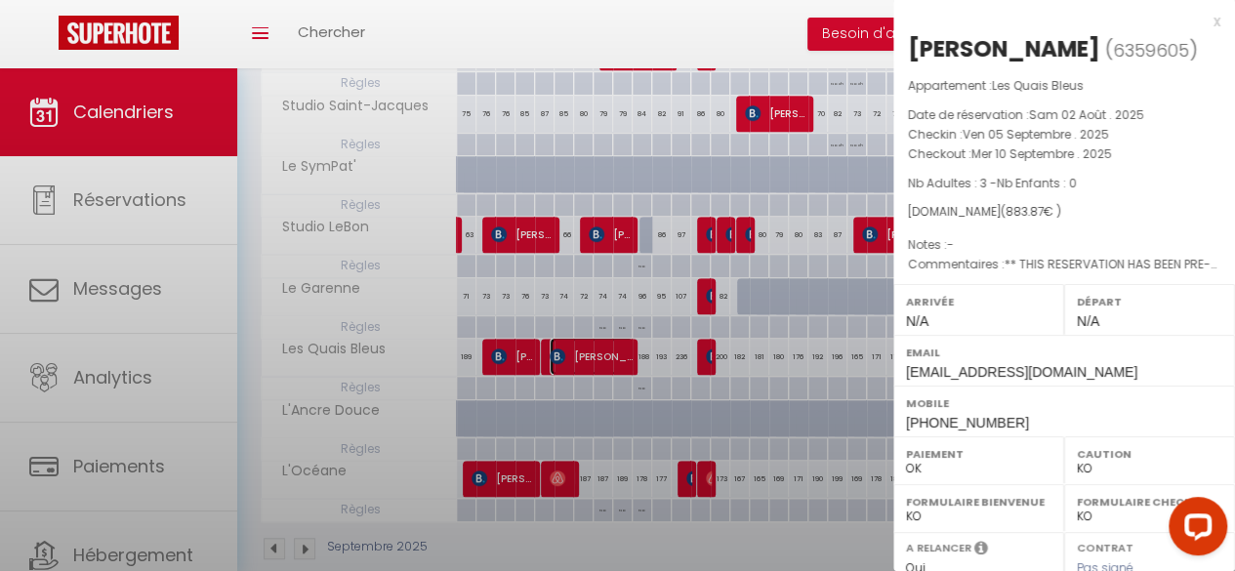
select select "23660"
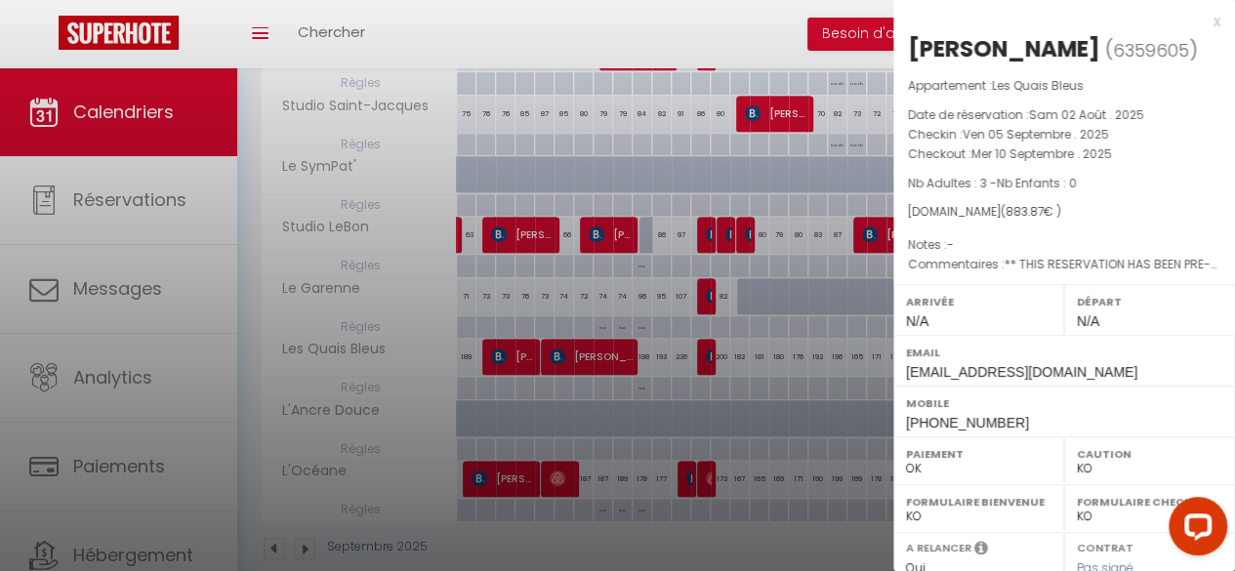
click at [1198, 24] on div "x" at bounding box center [1056, 21] width 327 height 23
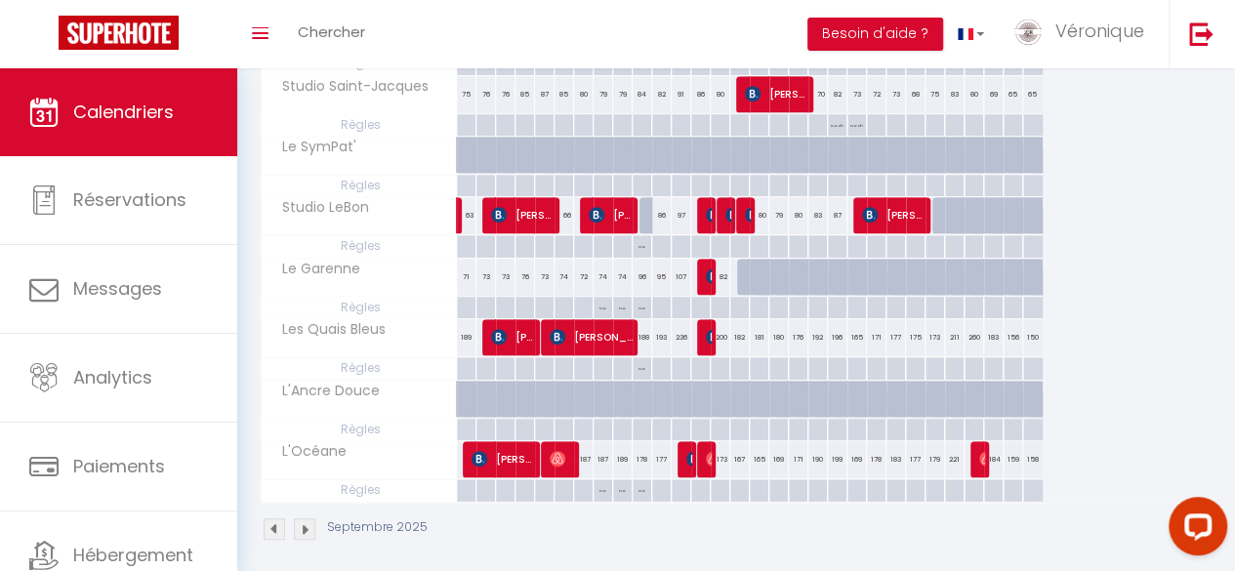
scroll to position [472, 0]
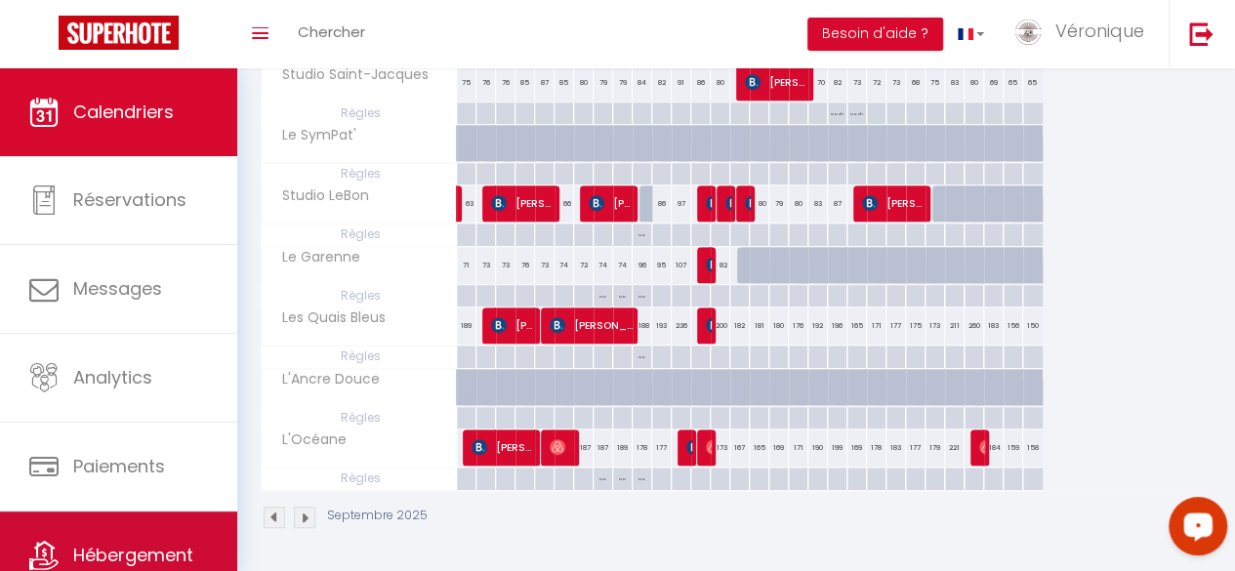
click at [151, 553] on span "Hébergement" at bounding box center [133, 555] width 120 height 24
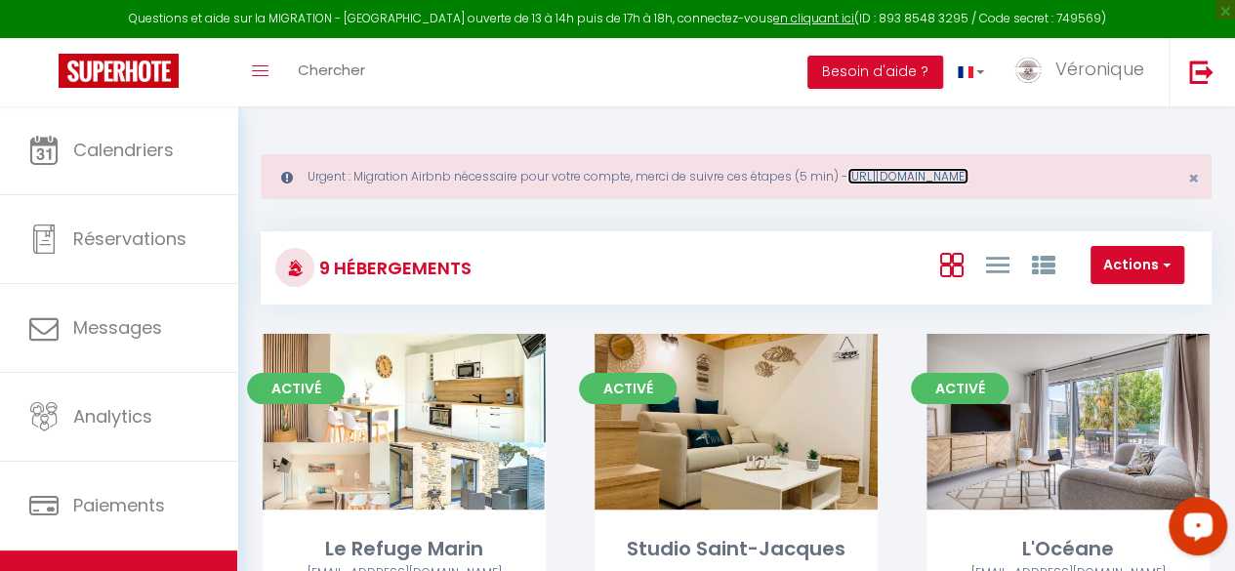
click at [955, 175] on link "https://superhote.com/migration-airbnb" at bounding box center [907, 176] width 121 height 17
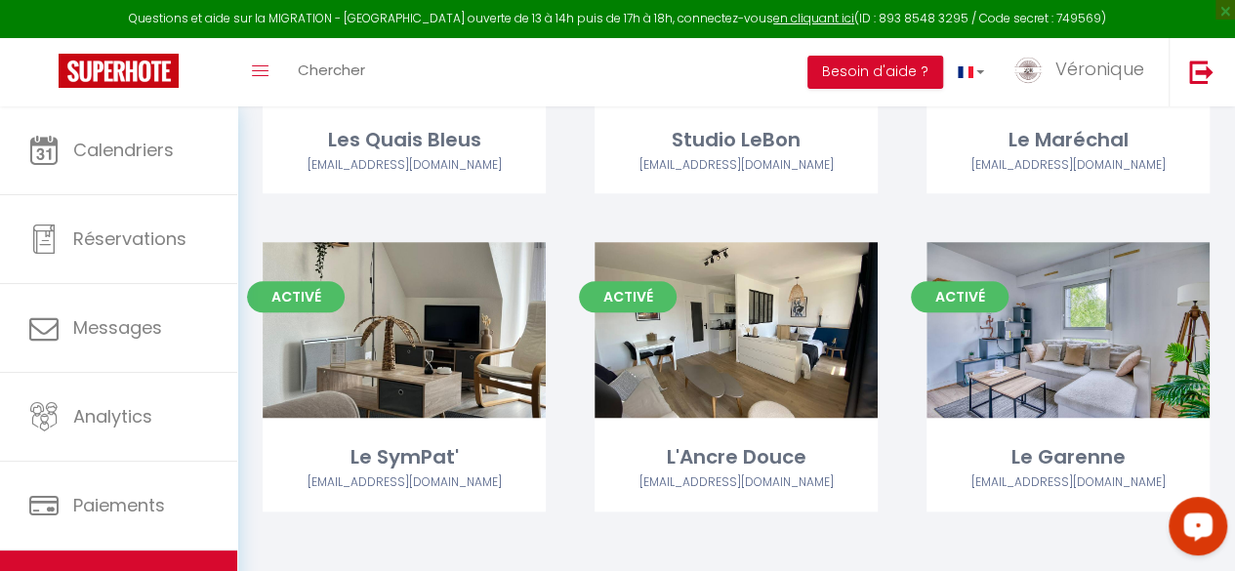
scroll to position [738, 0]
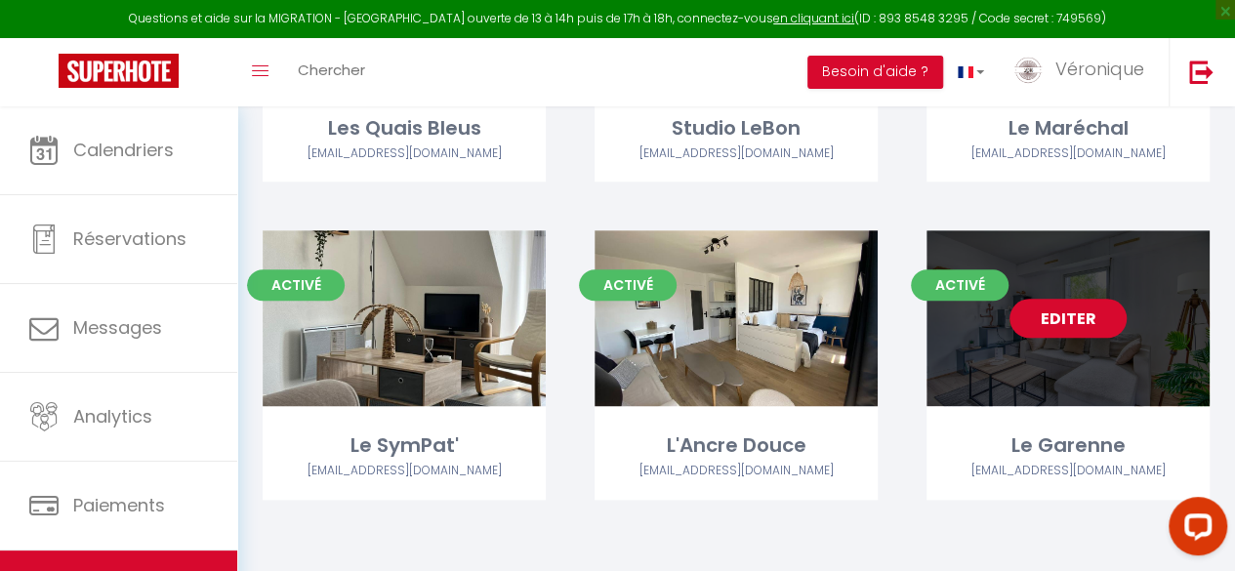
click at [1062, 327] on link "Editer" at bounding box center [1067, 318] width 117 height 39
select select "3"
select select "2"
select select "1"
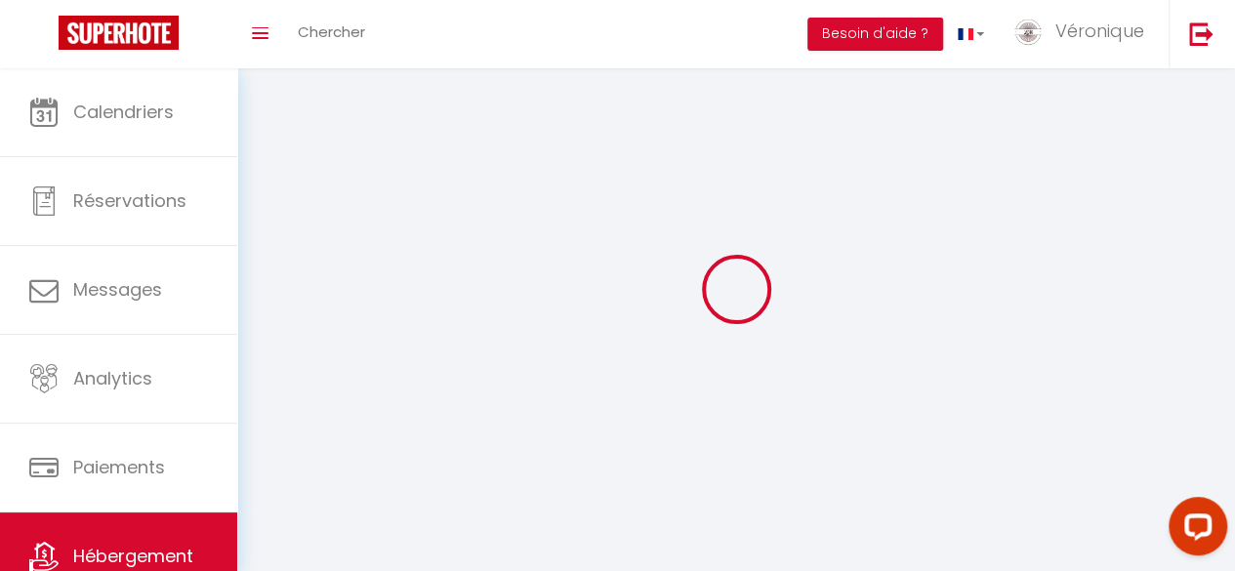
select select
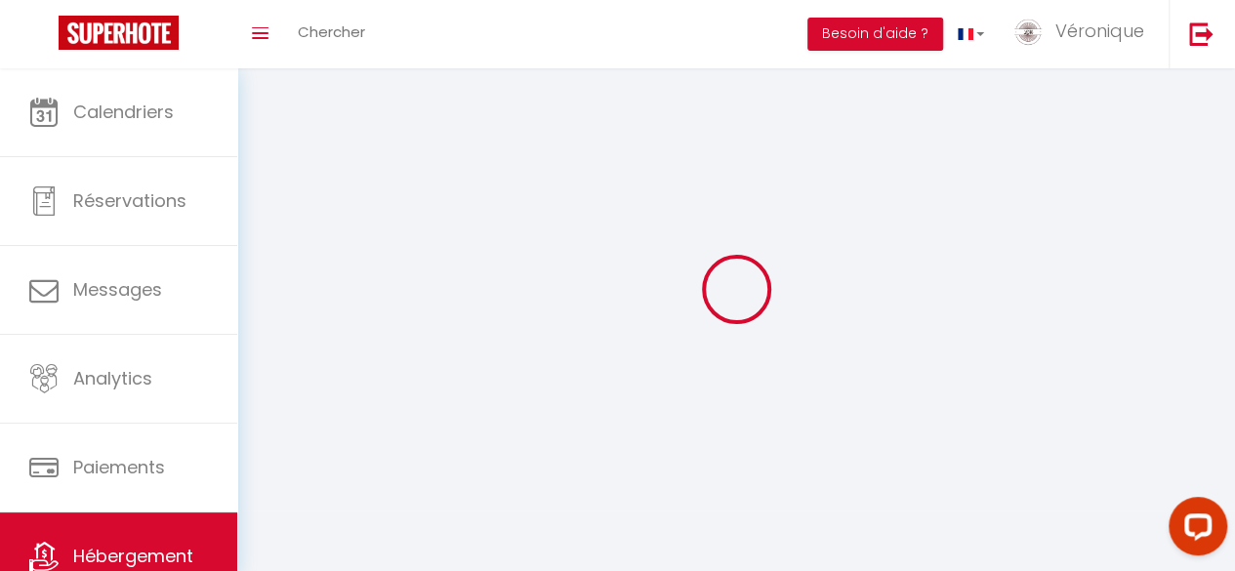
select select
checkbox input "false"
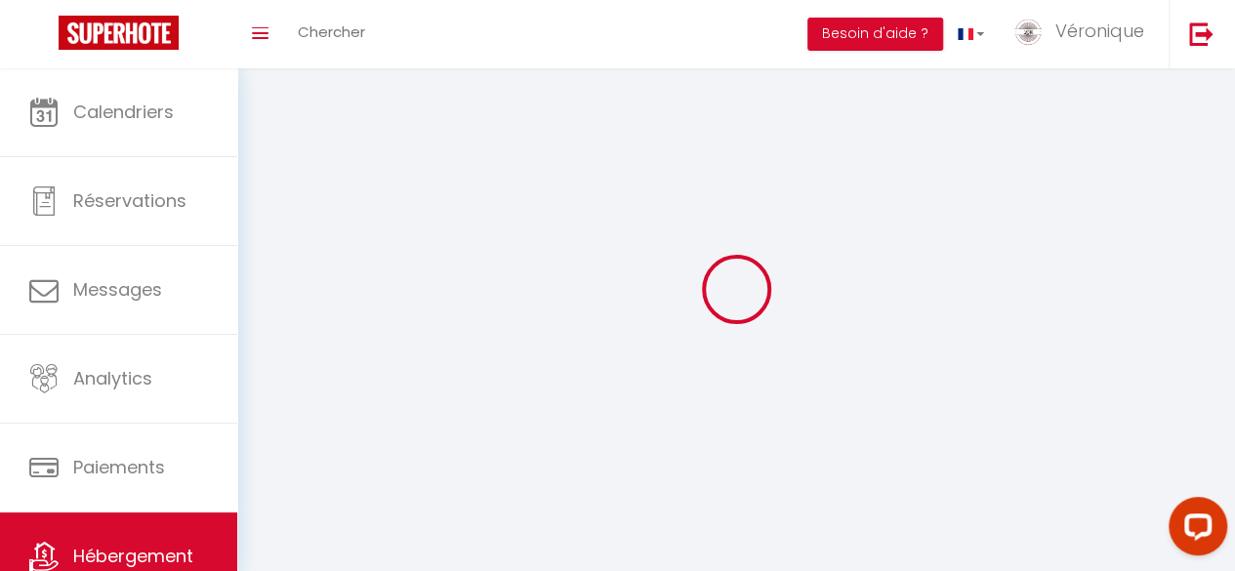
checkbox input "false"
select select
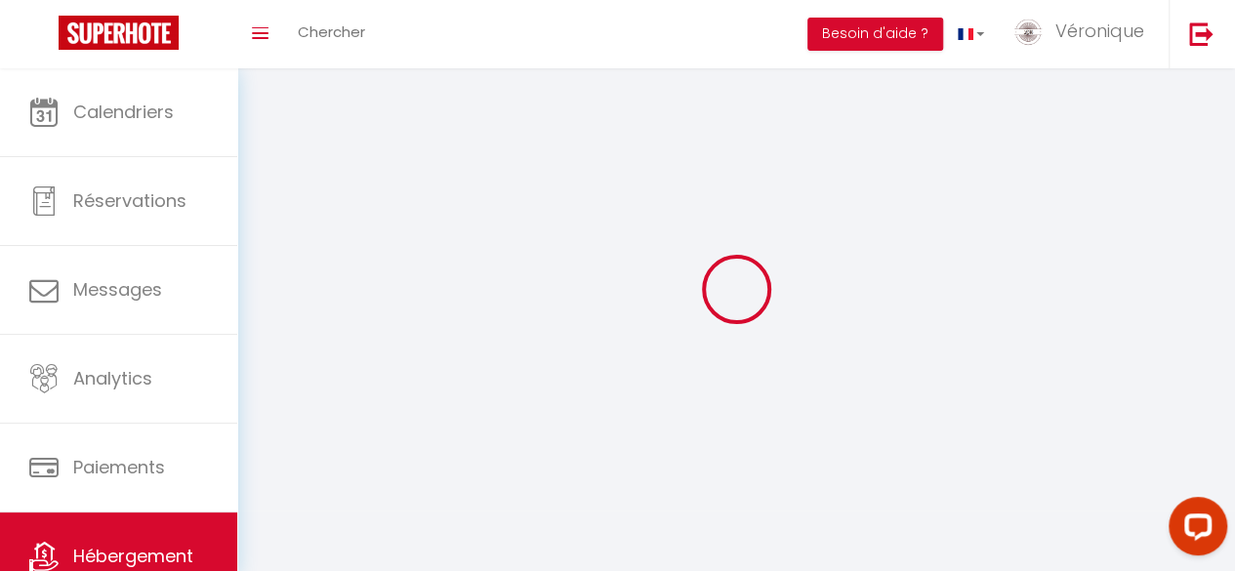
select select
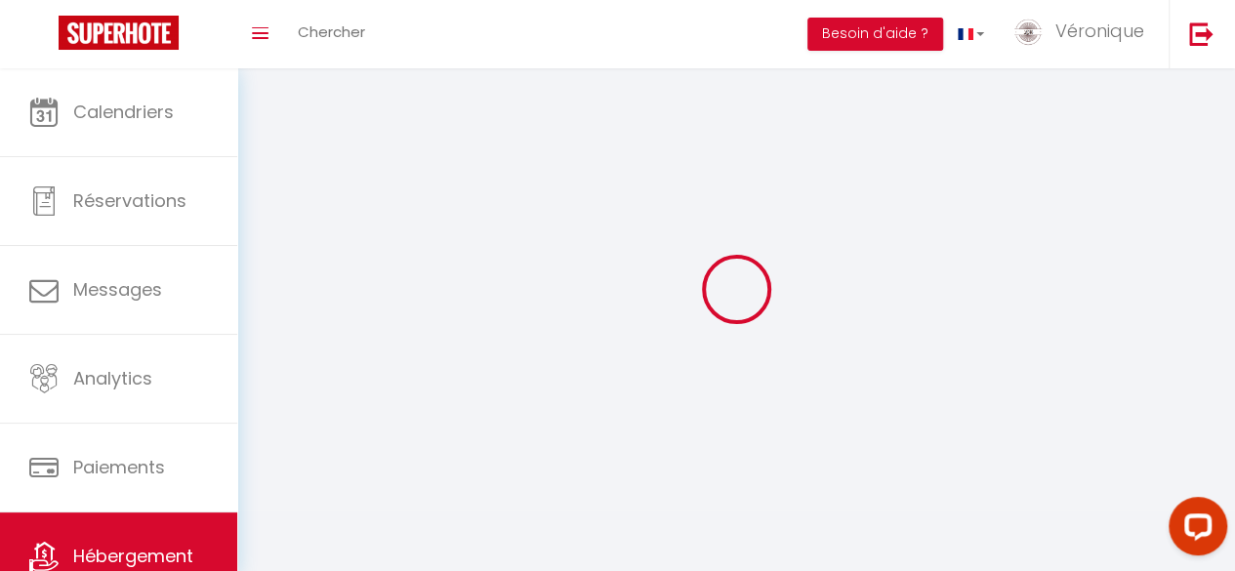
select select
checkbox input "false"
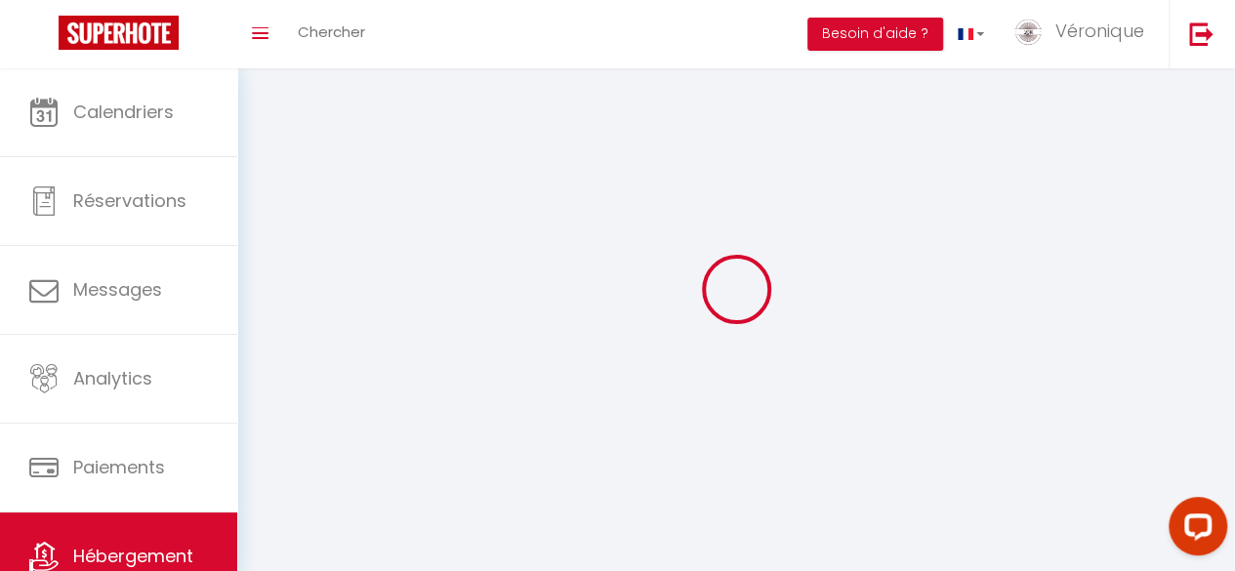
select select
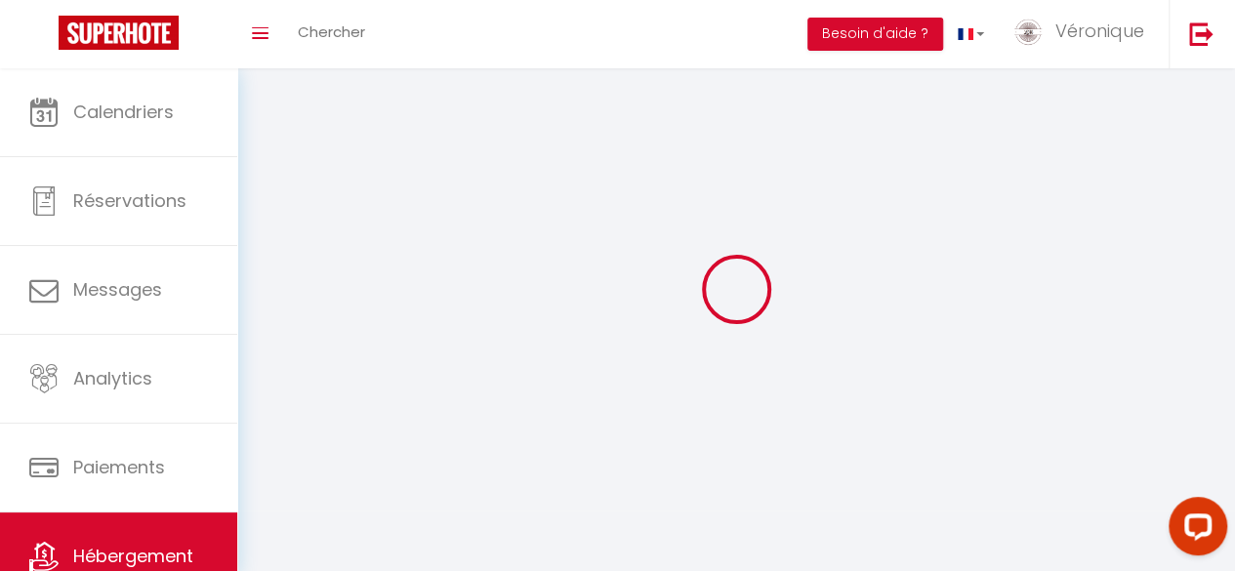
select select
checkbox input "false"
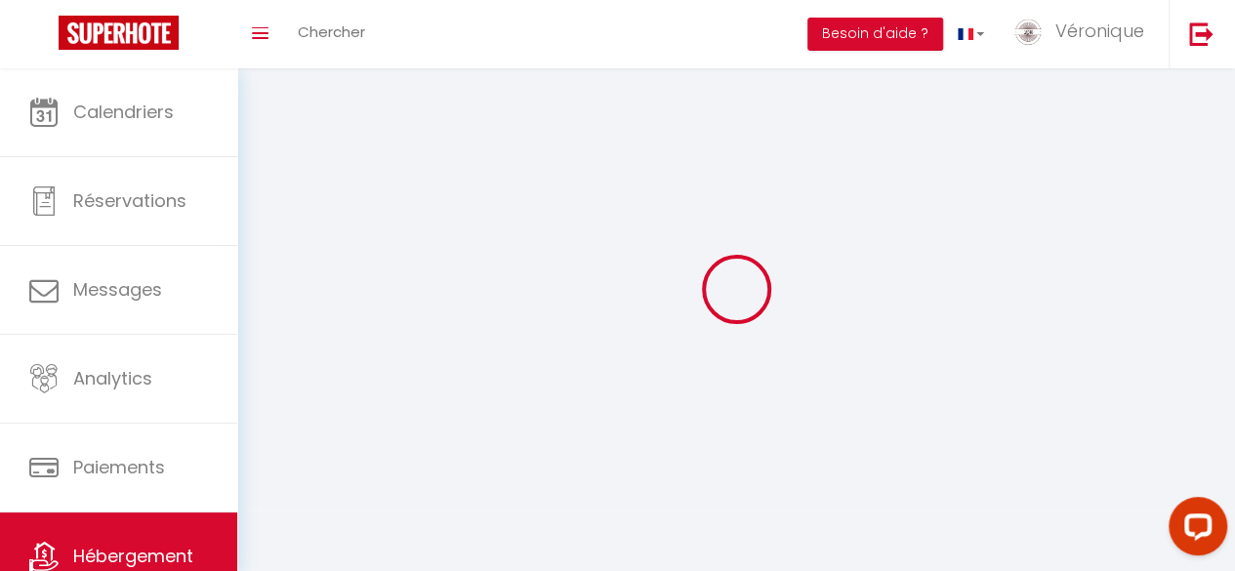
checkbox input "false"
select select
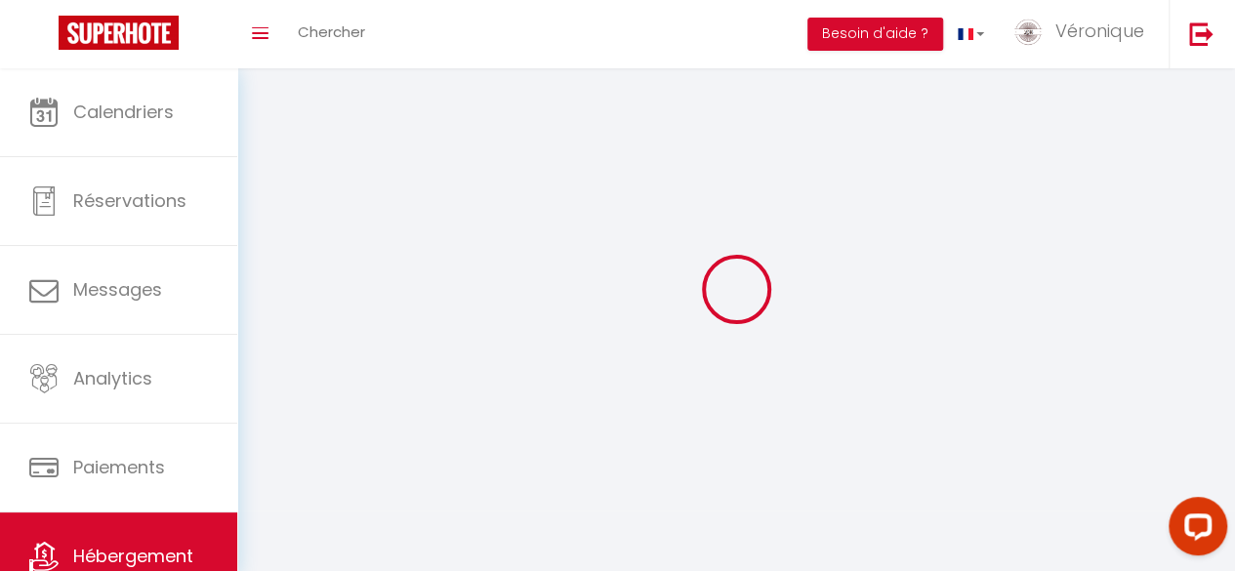
select select "28"
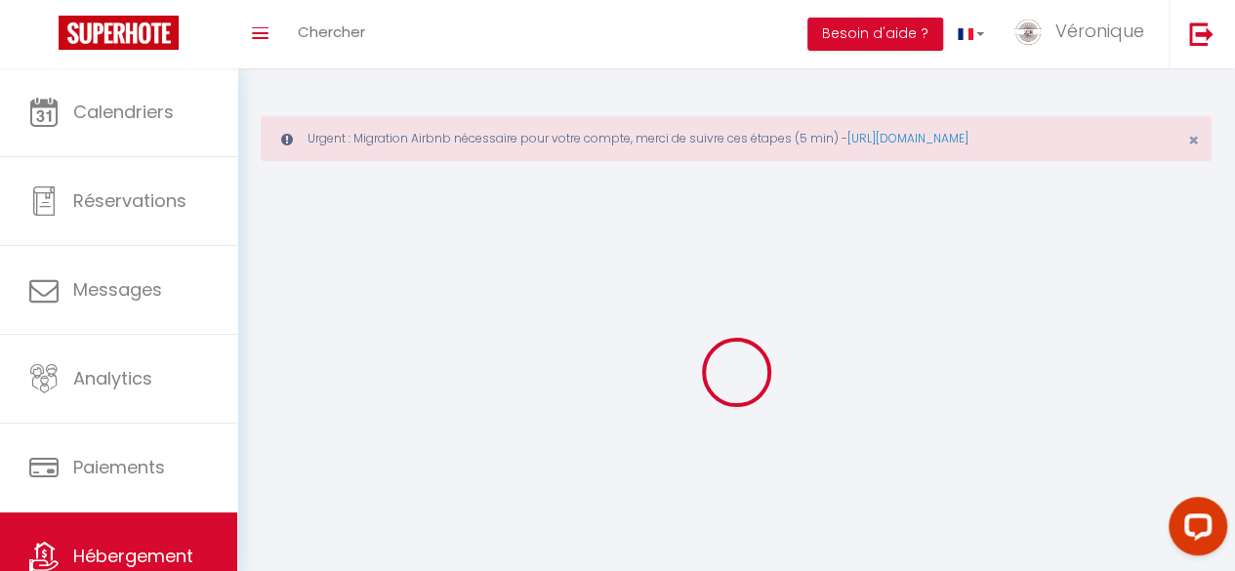
select select
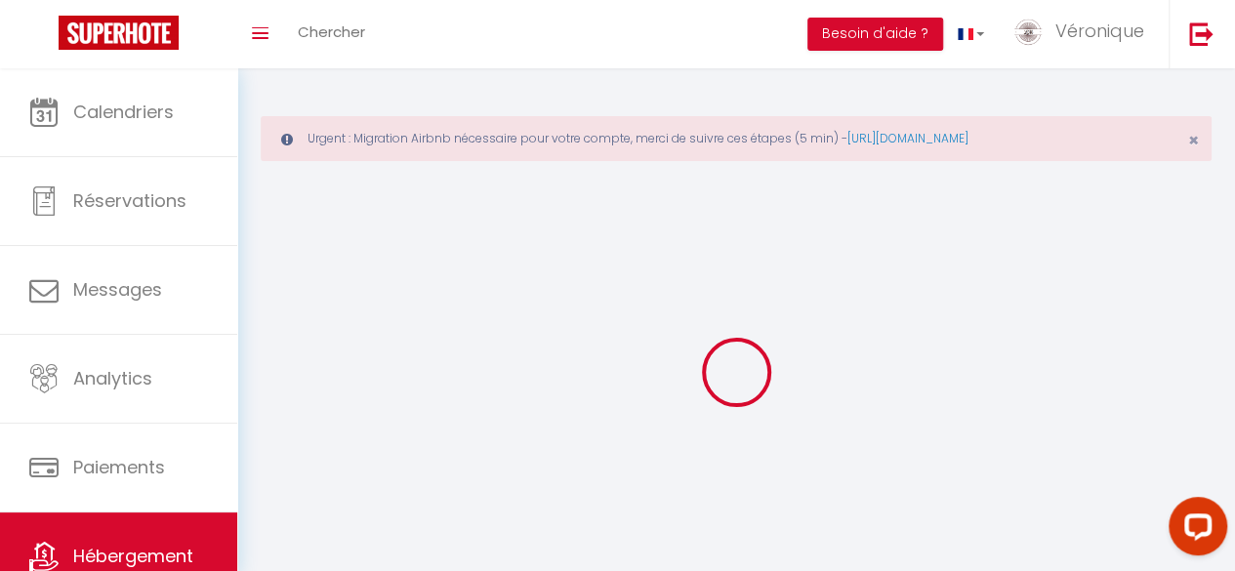
select select
checkbox input "false"
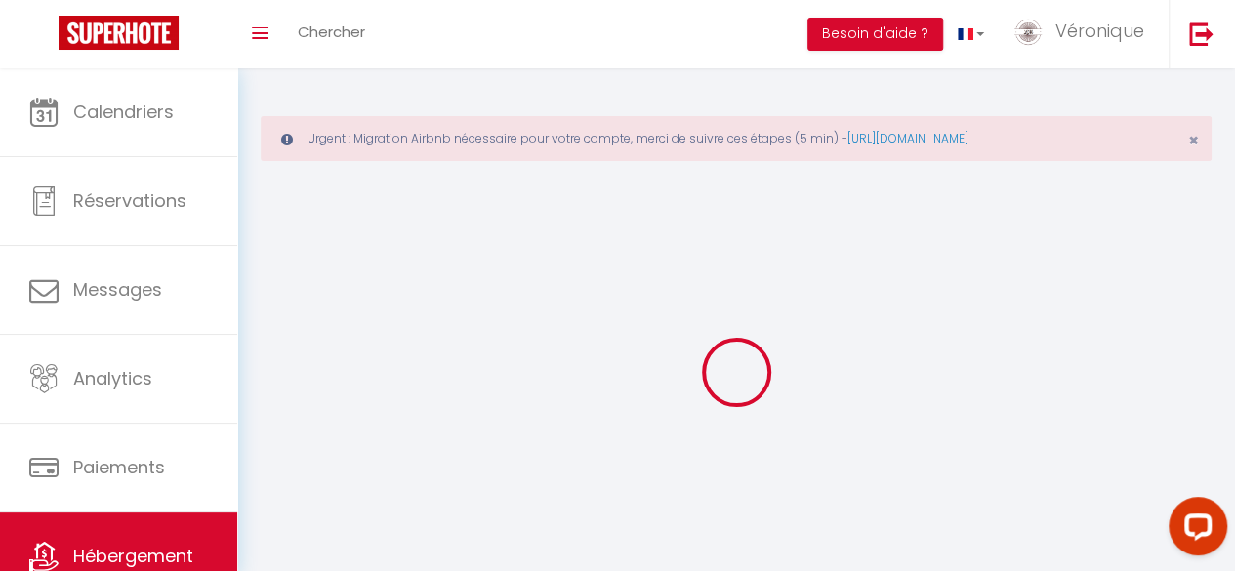
select select
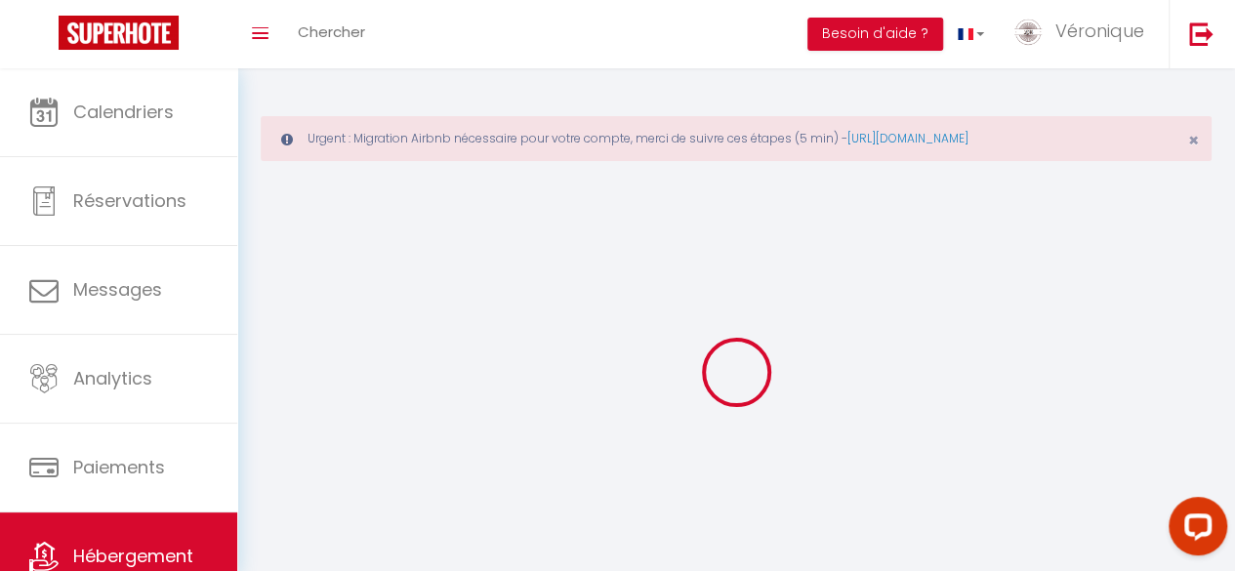
select select
checkbox input "false"
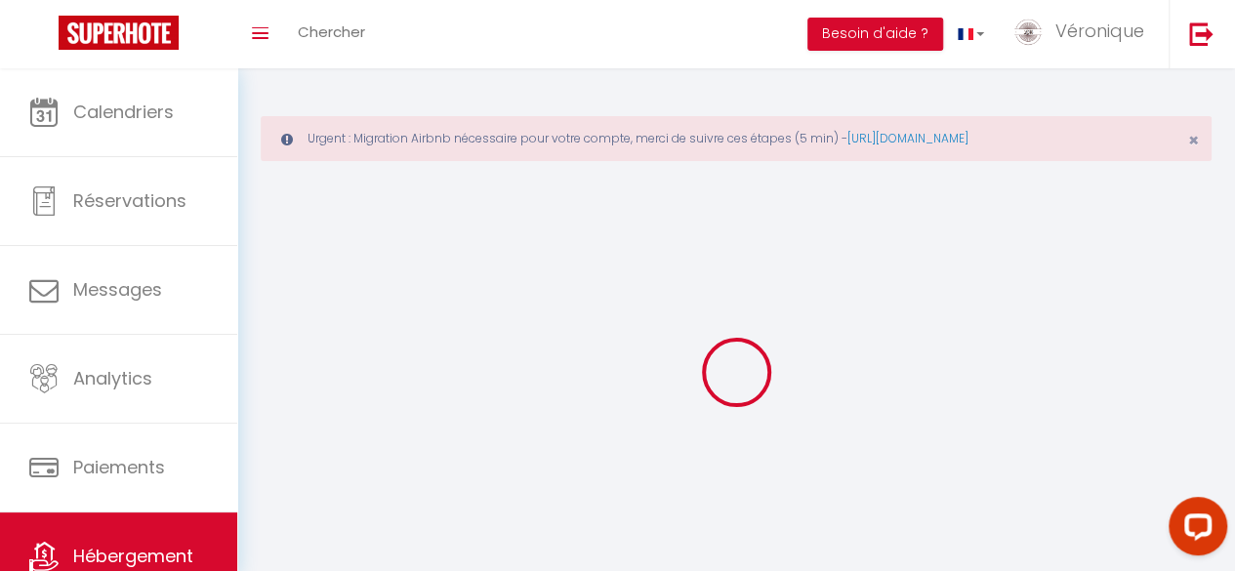
checkbox input "false"
select select
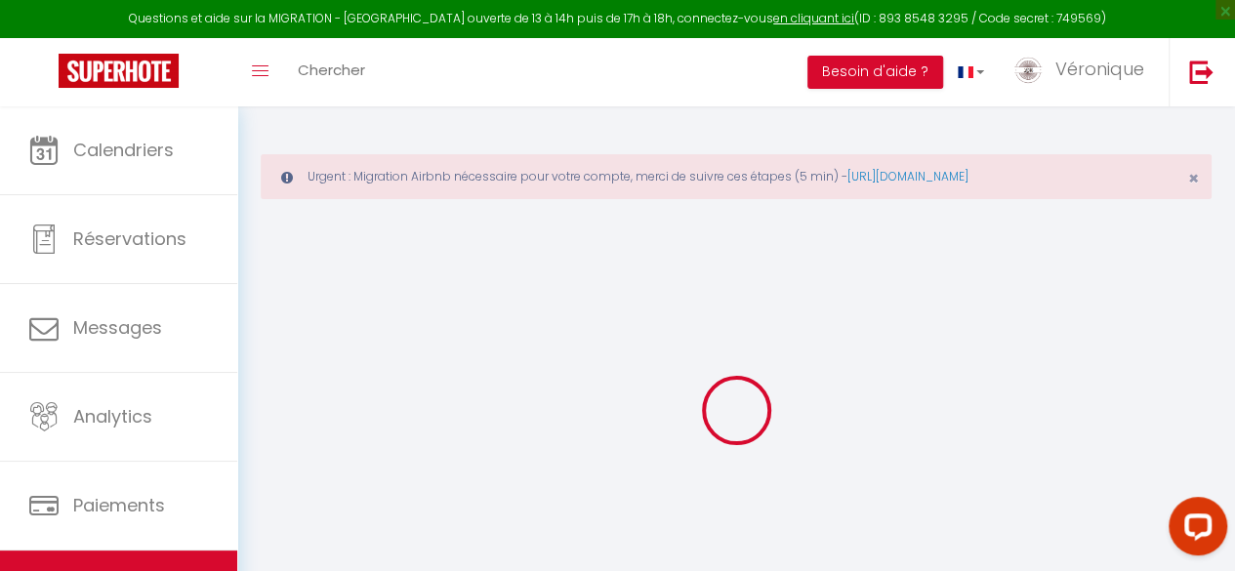
select select
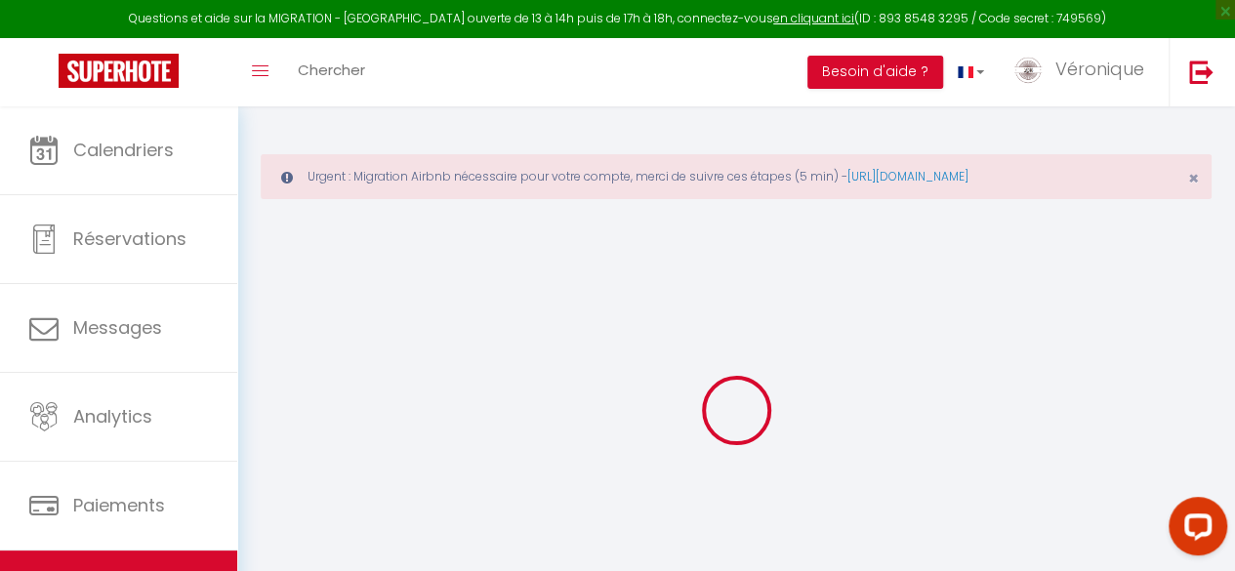
select select
checkbox input "false"
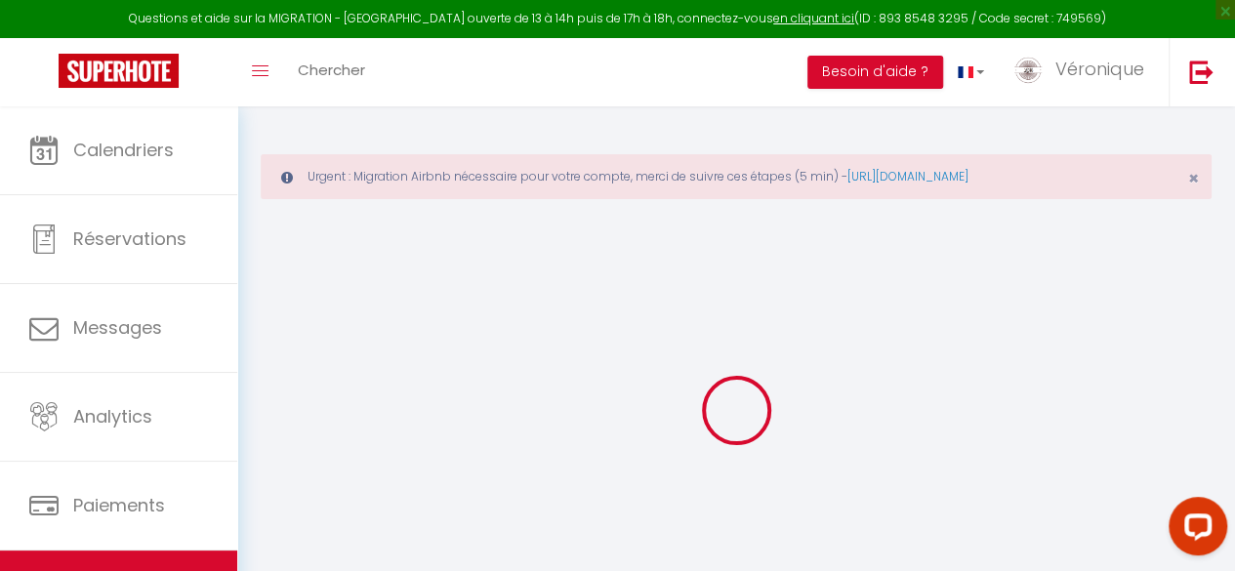
select select
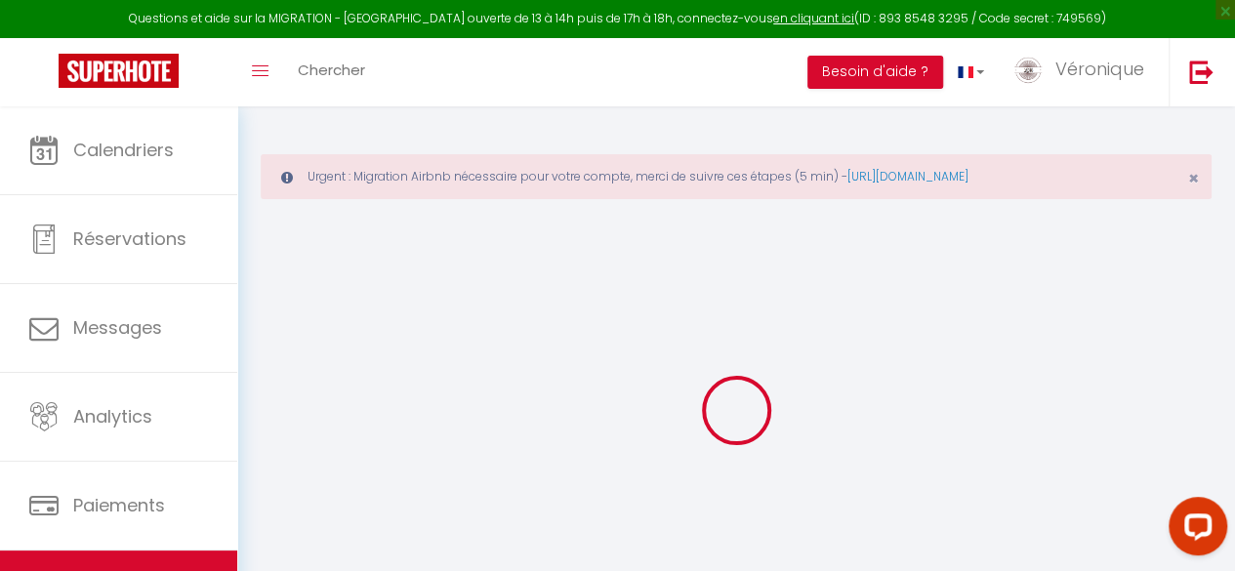
select select
checkbox input "false"
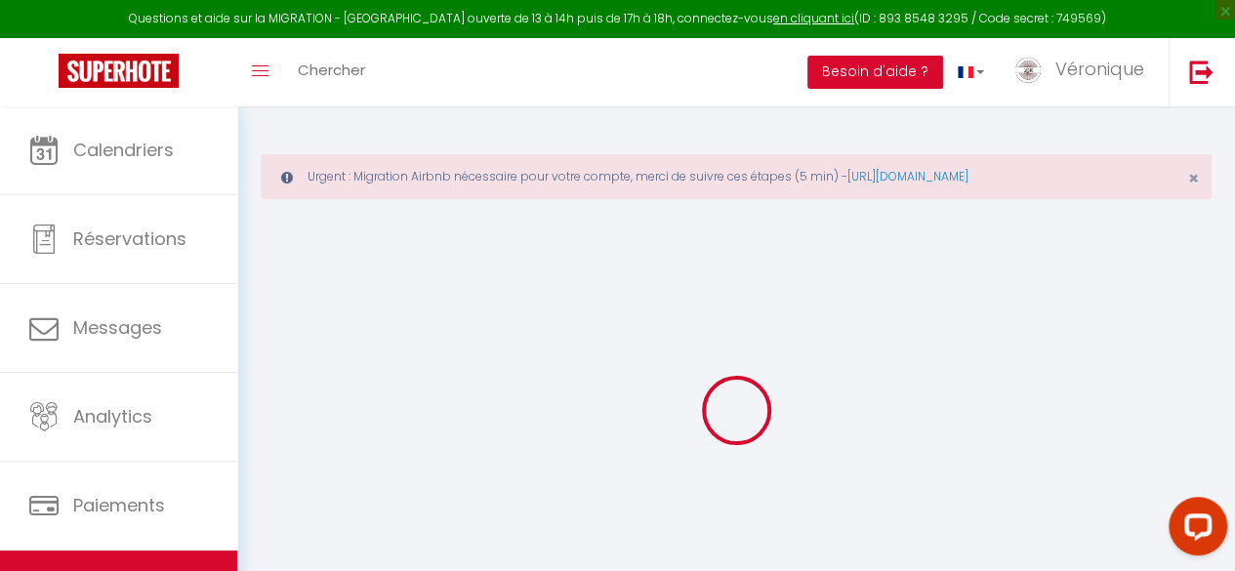
checkbox input "false"
select select
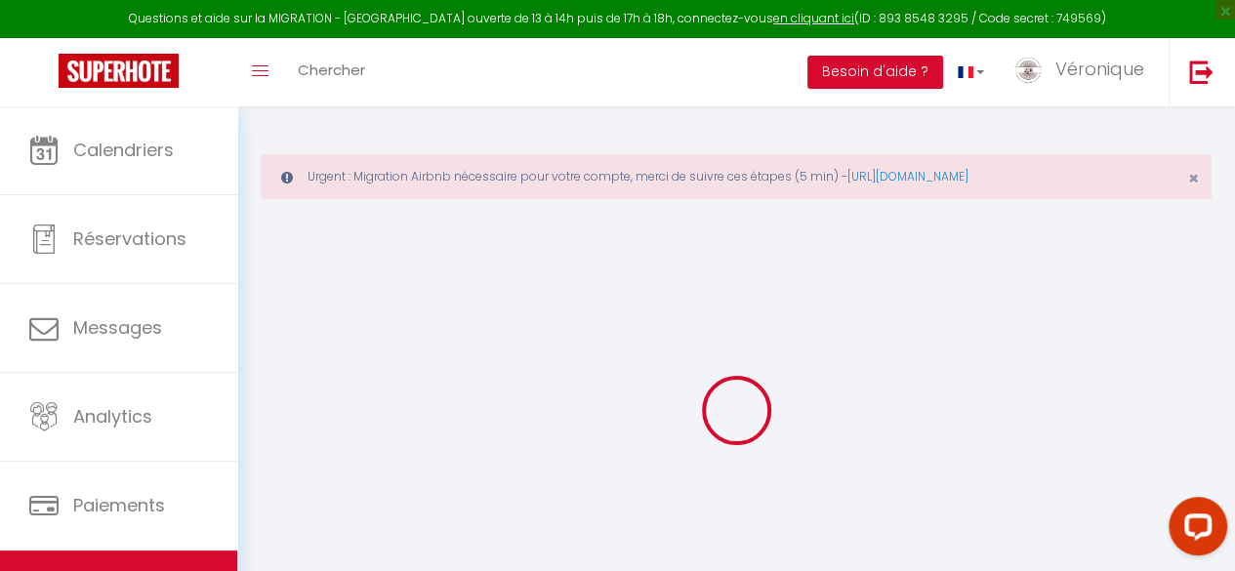
select select
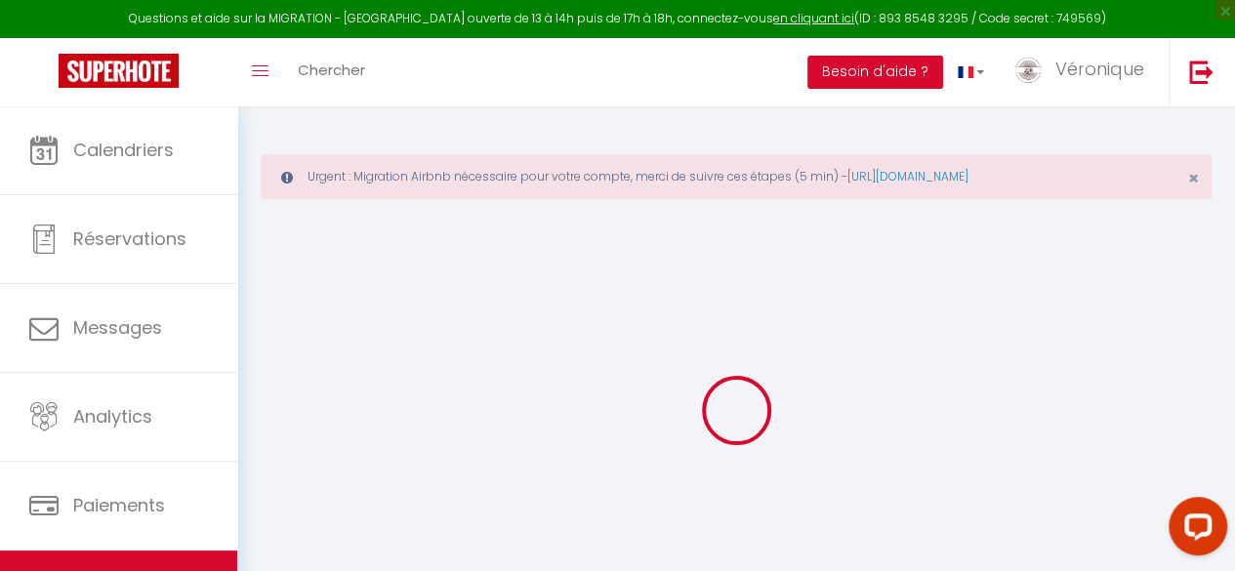
checkbox input "false"
select select
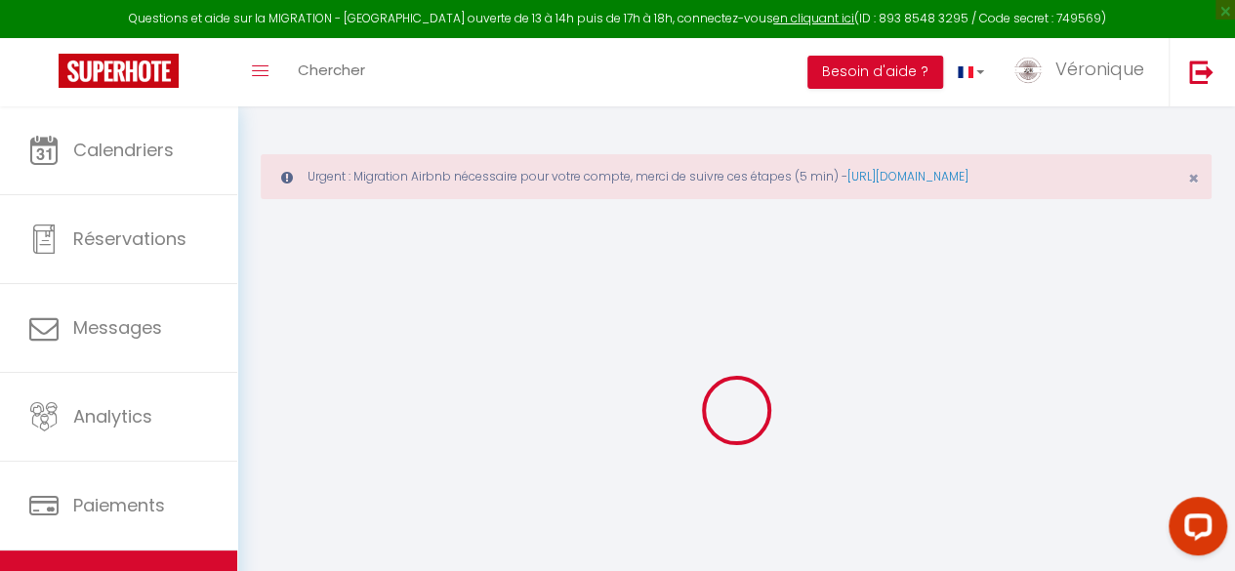
select select
type input "Le Garenne"
type input "Edouard"
type input "DRIEU LA ROCHELLE"
type input "56000"
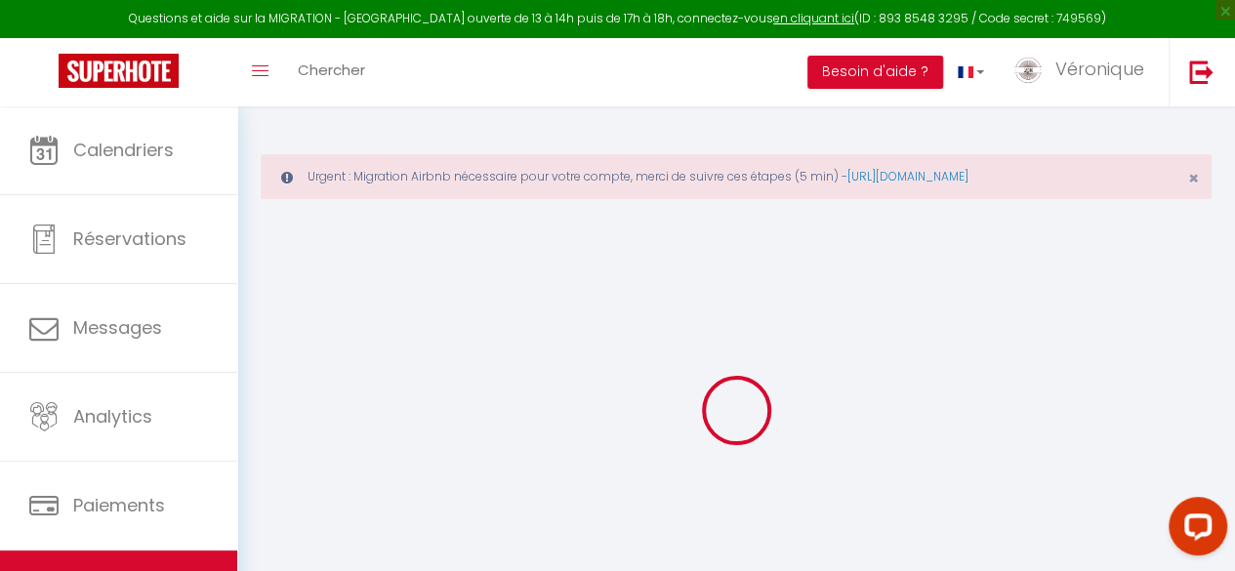
type input "VANNES"
type input "72"
type input "35"
select select
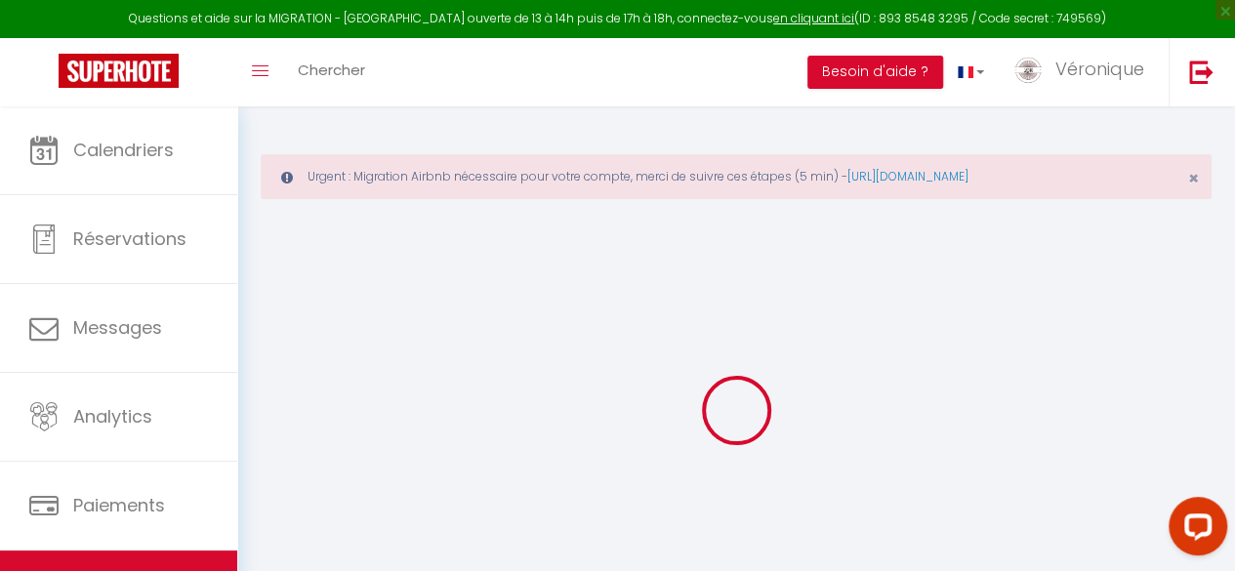
select select
type input "12 résidence du Golfe"
type input "56000"
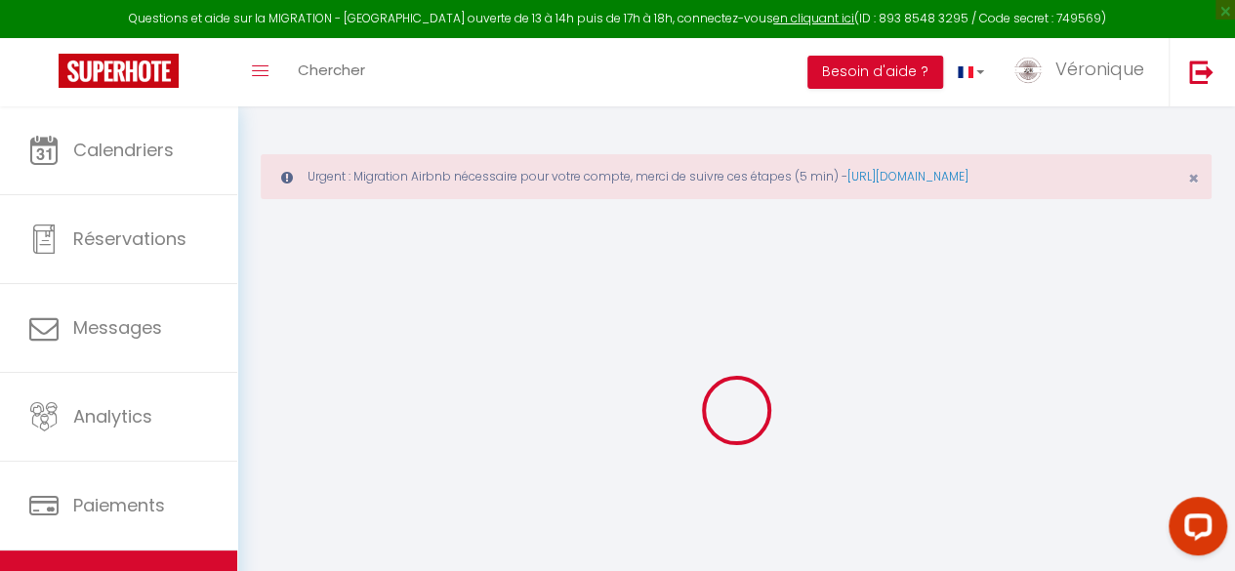
type input "Vannes"
type input "[EMAIL_ADDRESS][DOMAIN_NAME]"
select select
checkbox input "true"
checkbox input "false"
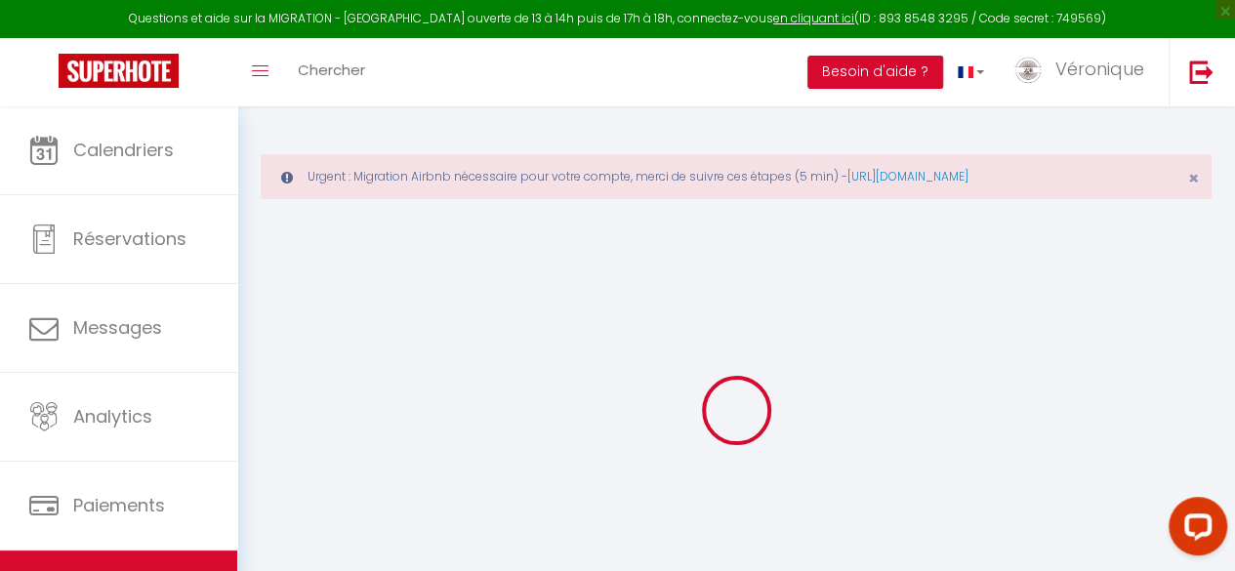
checkbox input "false"
type input "25"
type input "35"
type input "0"
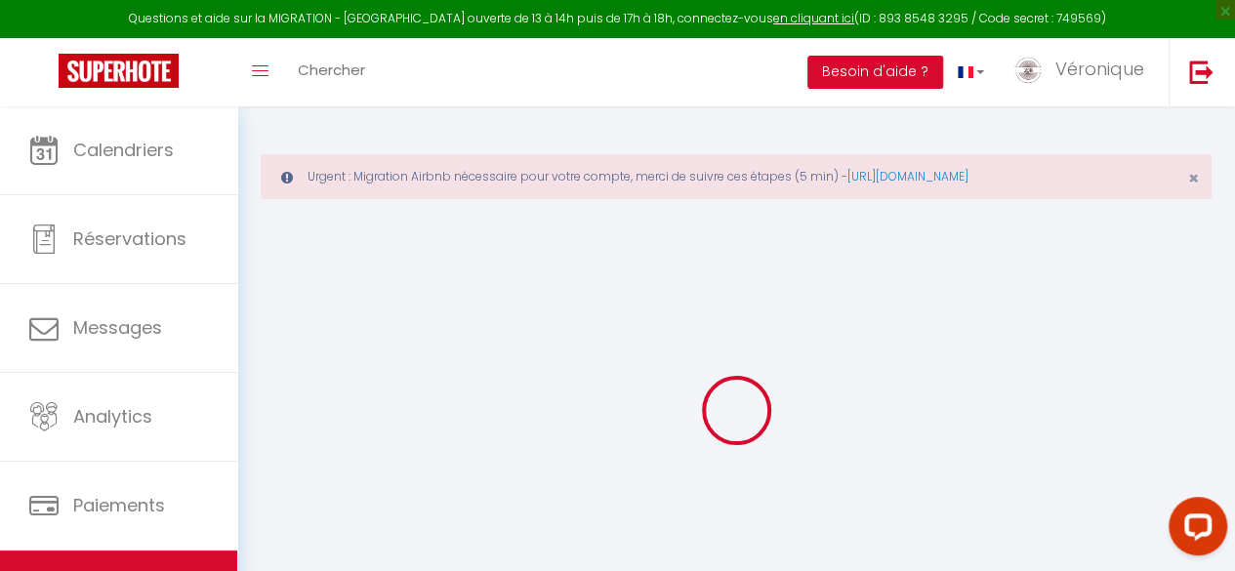
type input "0"
select select
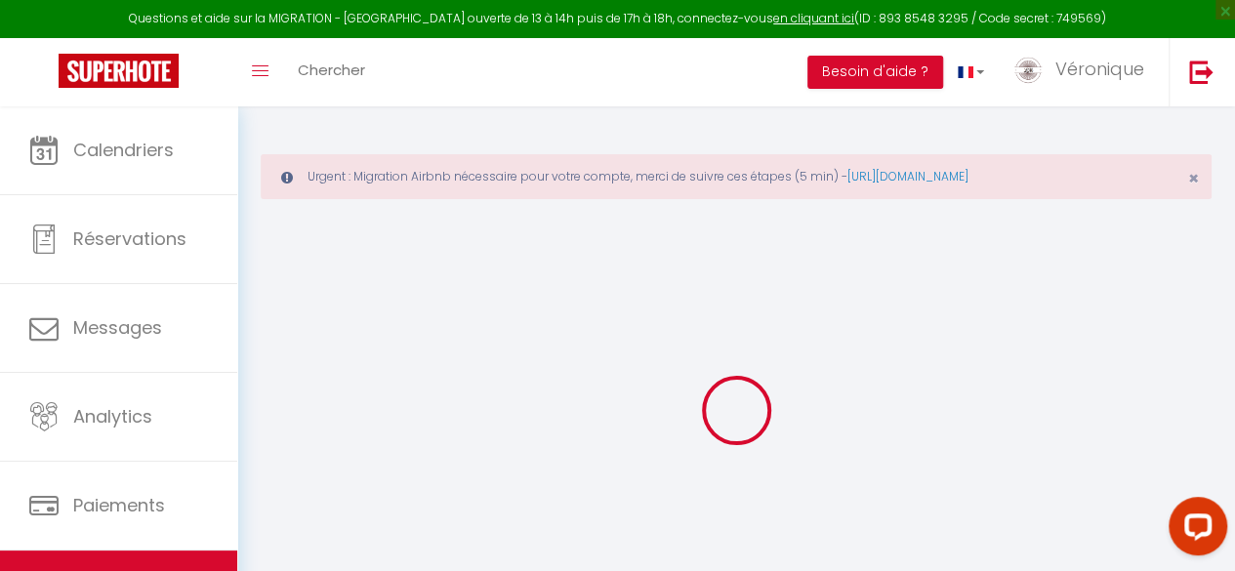
select select
checkbox input "true"
checkbox input "false"
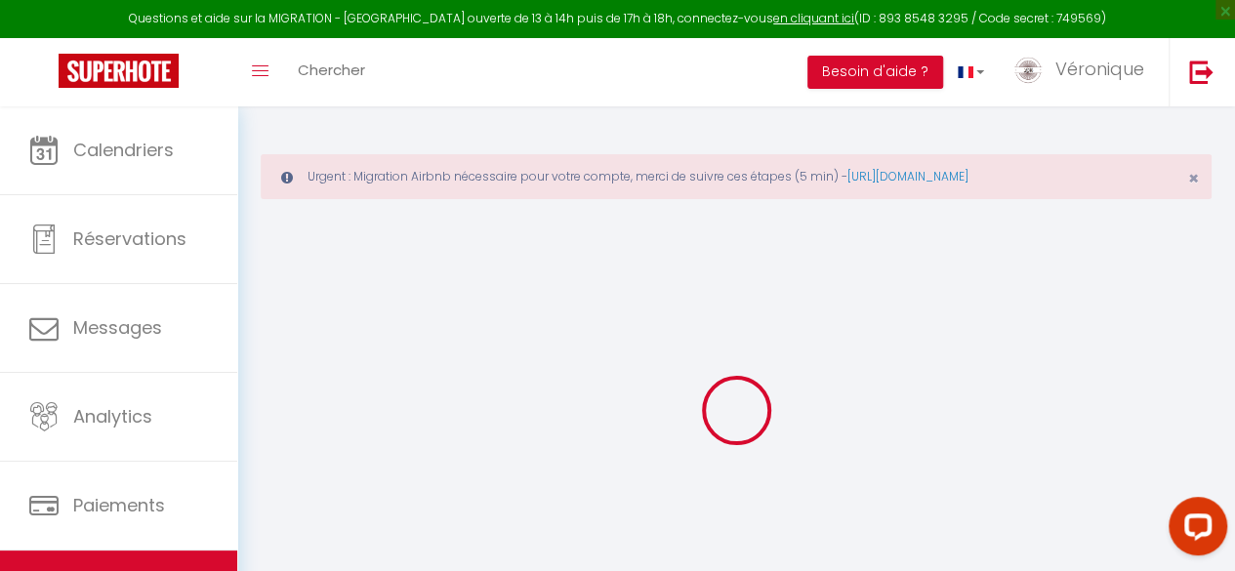
checkbox input "false"
select select
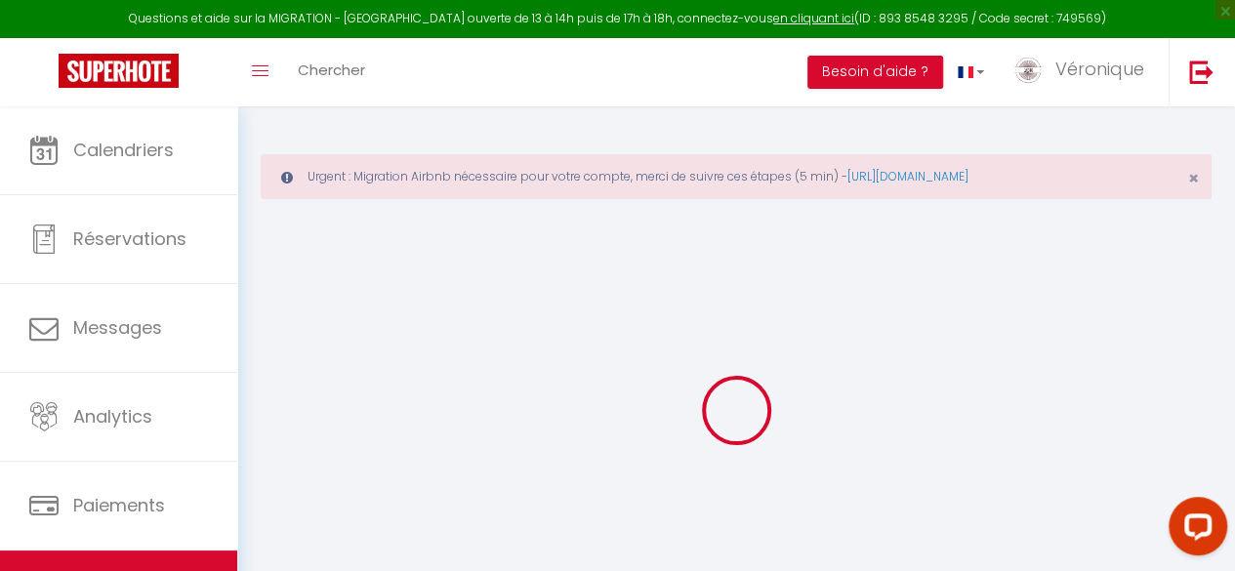
select select
checkbox input "true"
checkbox input "false"
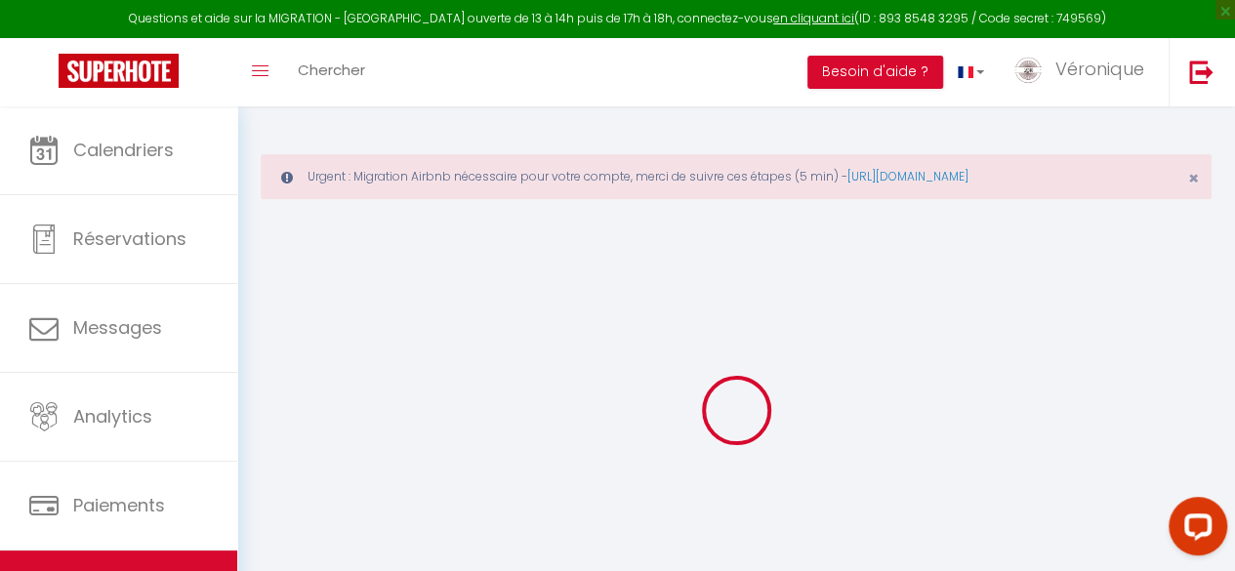
checkbox input "false"
select select "23660"
select select
checkbox input "true"
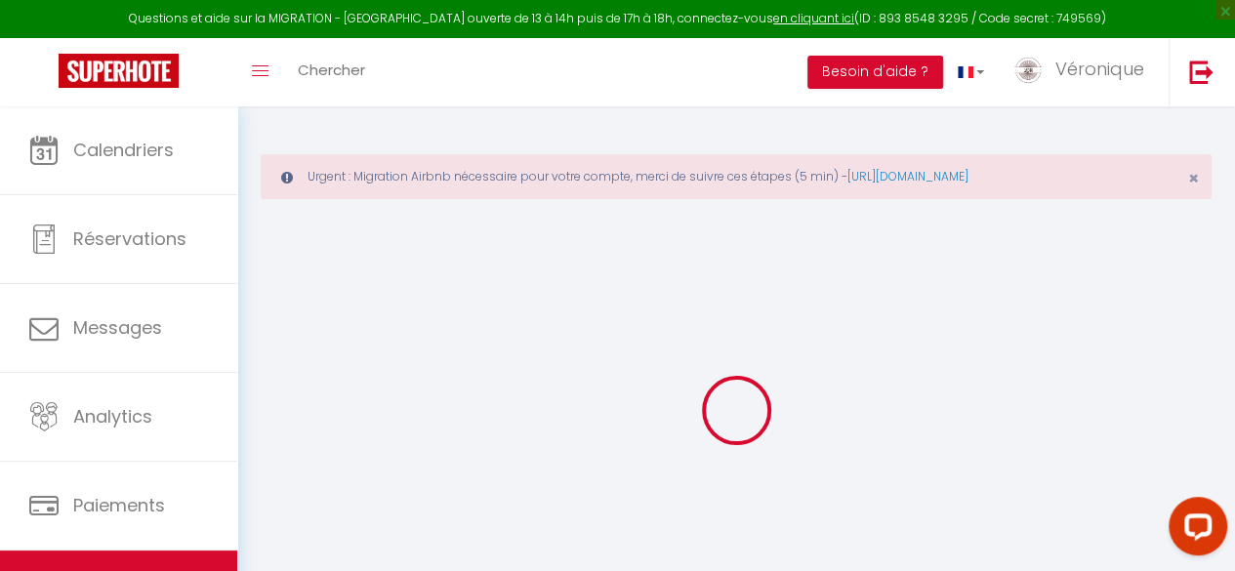
checkbox input "false"
select select
checkbox input "true"
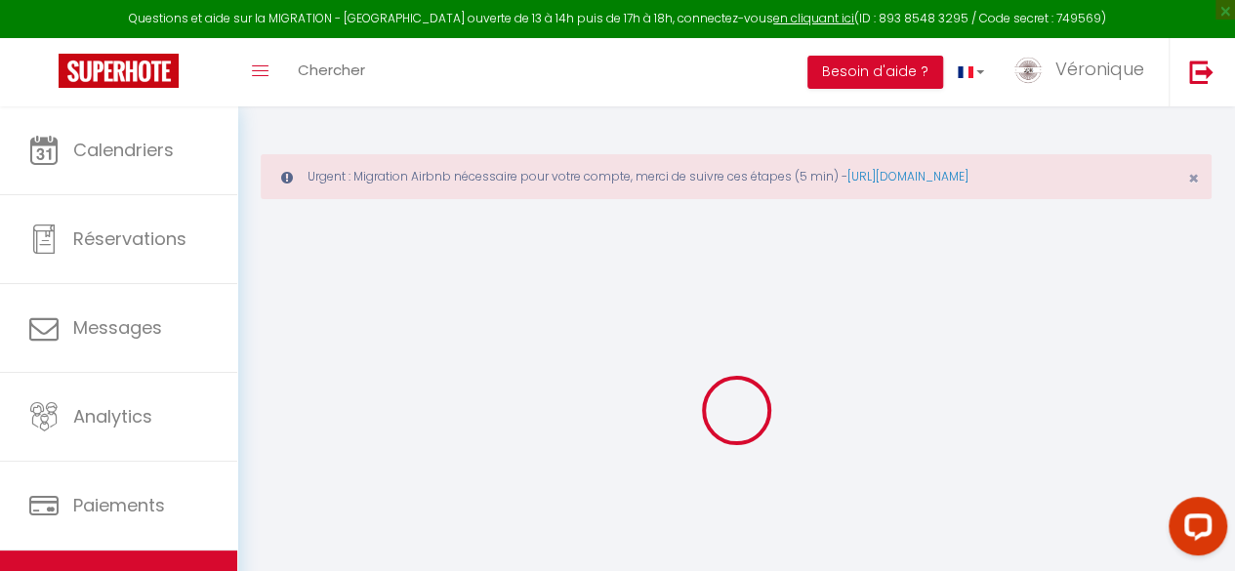
checkbox input "false"
select select "17:00"
select select
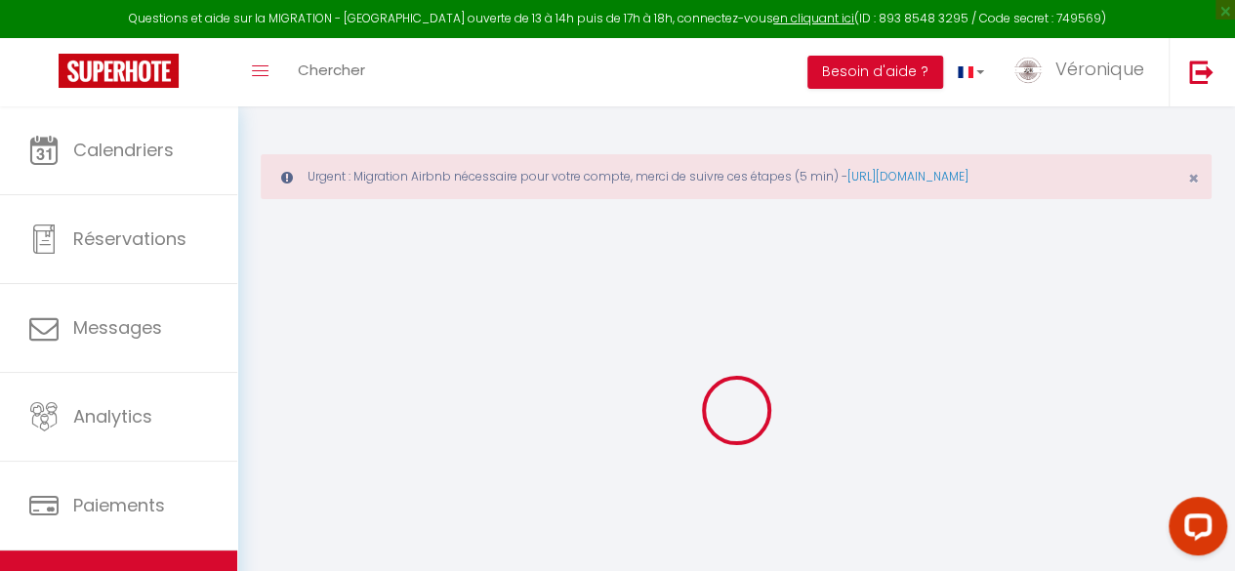
select select "10:00"
select select "30"
select select "120"
select select
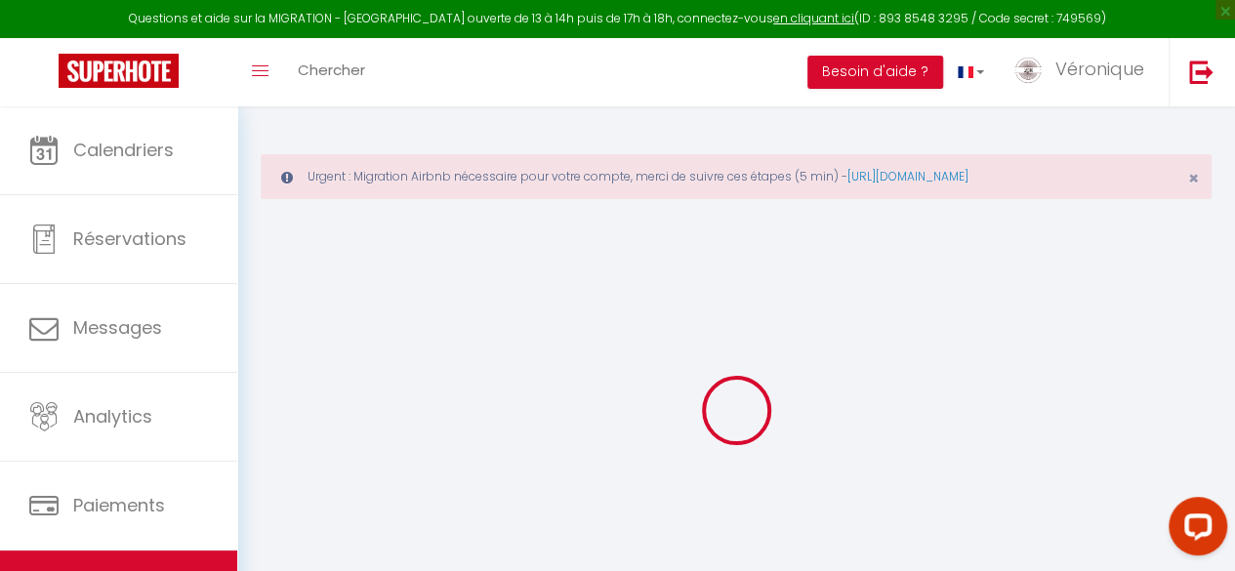
checkbox input "true"
checkbox input "false"
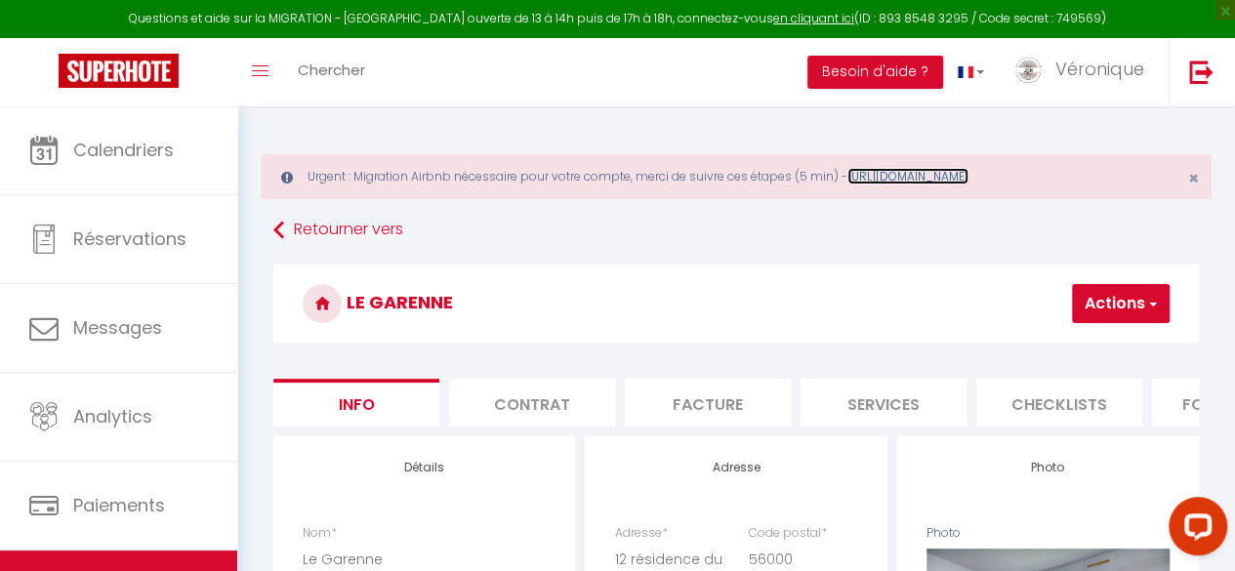
click at [968, 176] on link "https://superhote.com/migration-airbnb" at bounding box center [907, 176] width 121 height 17
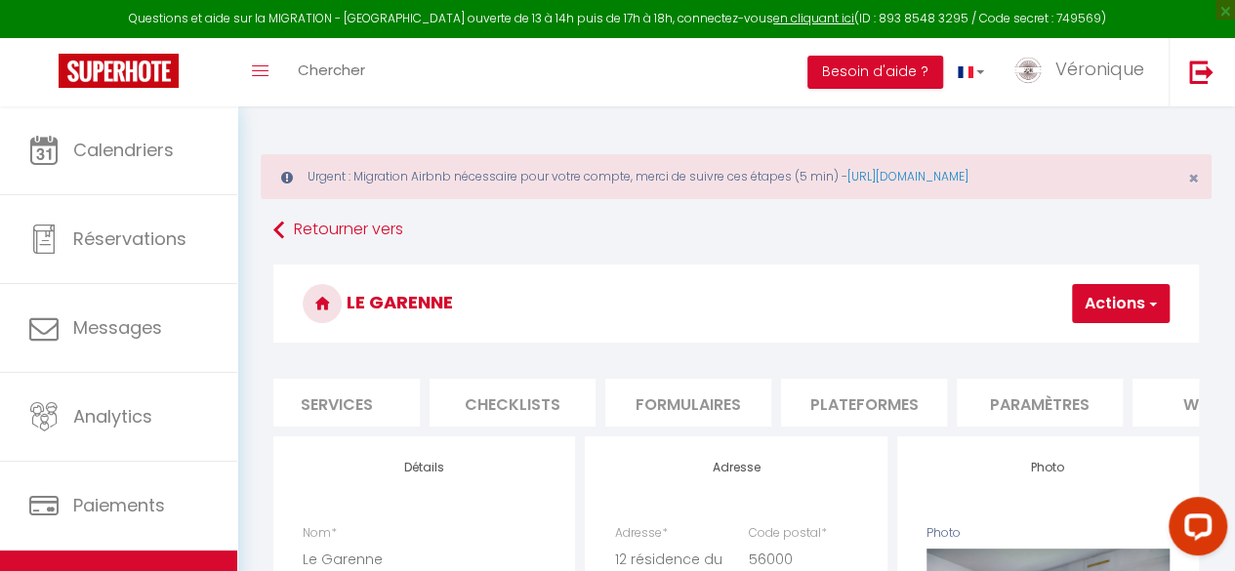
click at [877, 408] on li "Plateformes" at bounding box center [864, 403] width 166 height 48
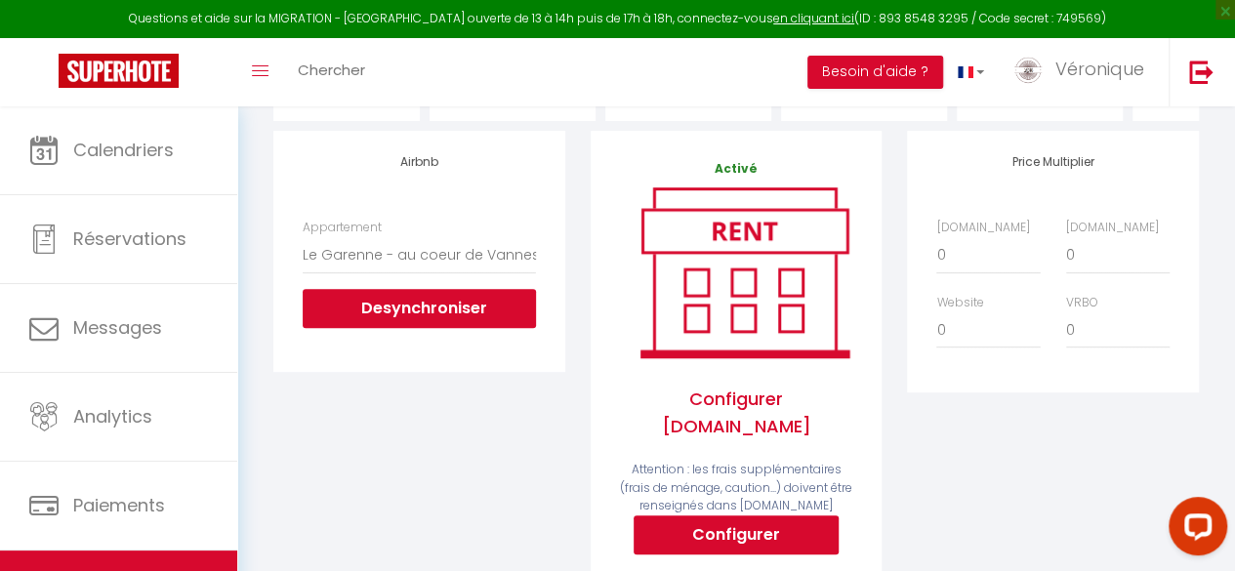
scroll to position [312, 0]
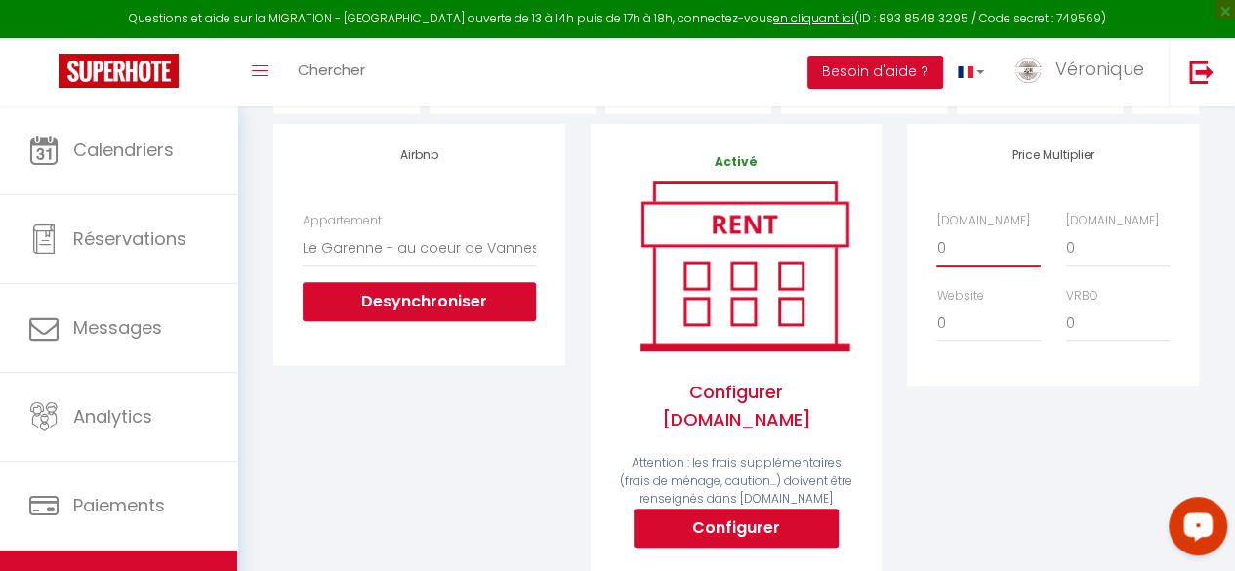
click at [951, 266] on select "0 + 1 % + 2 % + 3 % + 4 % + 5 % + 6 % + 7 % + 8 % + 9 %" at bounding box center [987, 247] width 103 height 37
select select "+ 15 %"
click at [936, 243] on select "0 + 1 % + 2 % + 3 % + 4 % + 5 % + 6 % + 7 % + 8 % + 9 %" at bounding box center [987, 247] width 103 height 37
click at [1099, 266] on select "0 + 1 % + 2 % + 3 % + 4 % + 5 % + 6 % + 7 % + 8 % + 9 %" at bounding box center [1117, 247] width 103 height 37
select select "+ 18 %"
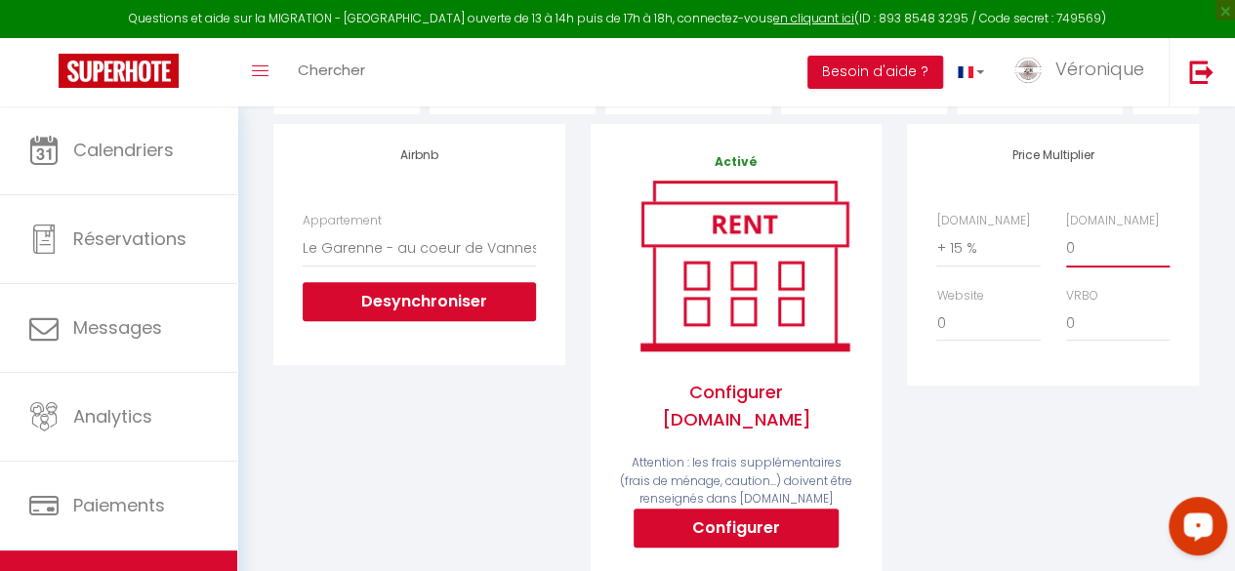
click at [1066, 243] on select "0 + 1 % + 2 % + 3 % + 4 % + 5 % + 6 % + 7 % + 8 % + 9 %" at bounding box center [1117, 247] width 103 height 37
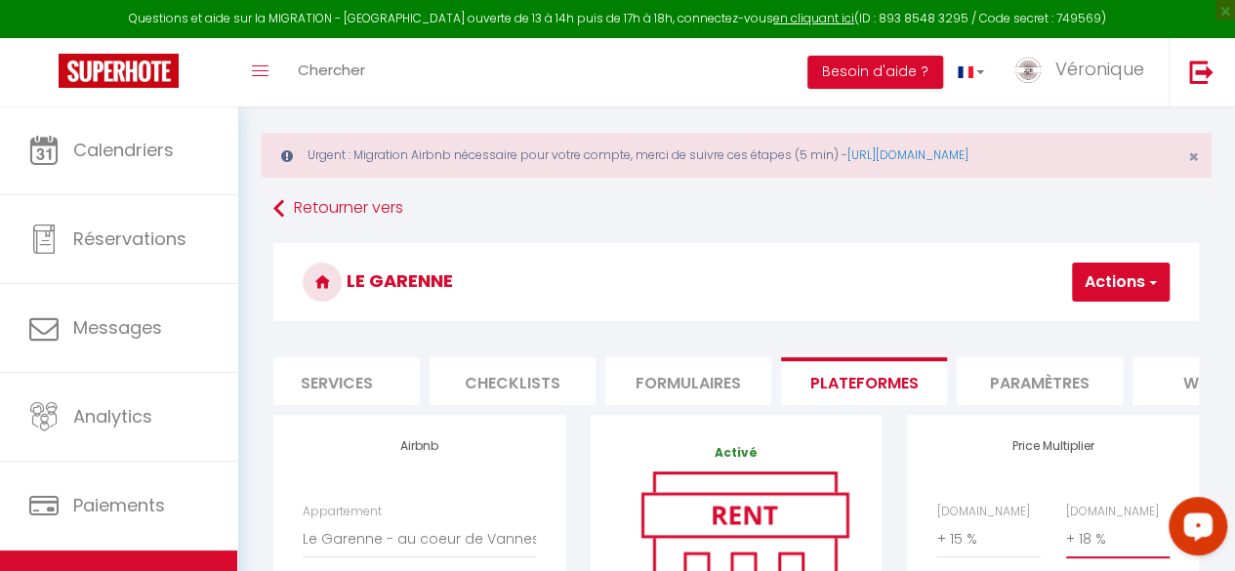
scroll to position [3, 0]
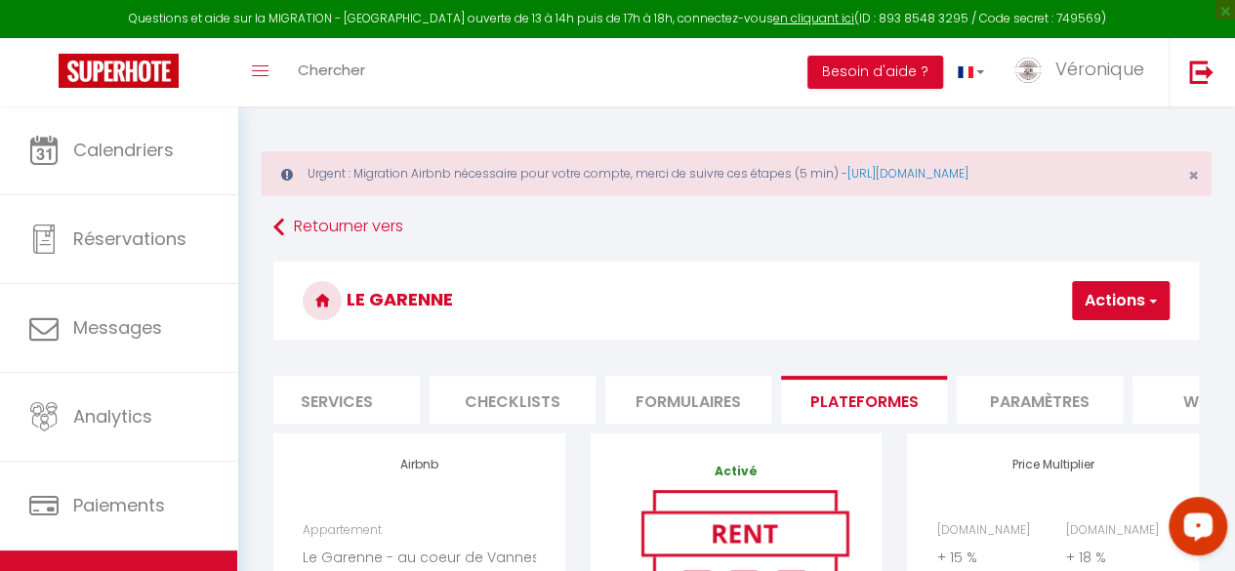
click at [1104, 292] on button "Actions" at bounding box center [1121, 300] width 98 height 39
click at [1064, 345] on link "Enregistrer" at bounding box center [1091, 343] width 154 height 25
click at [1107, 297] on button "Actions" at bounding box center [1121, 300] width 98 height 39
click at [1070, 338] on link "Enregistrer" at bounding box center [1091, 343] width 154 height 25
